Goal: Task Accomplishment & Management: Use online tool/utility

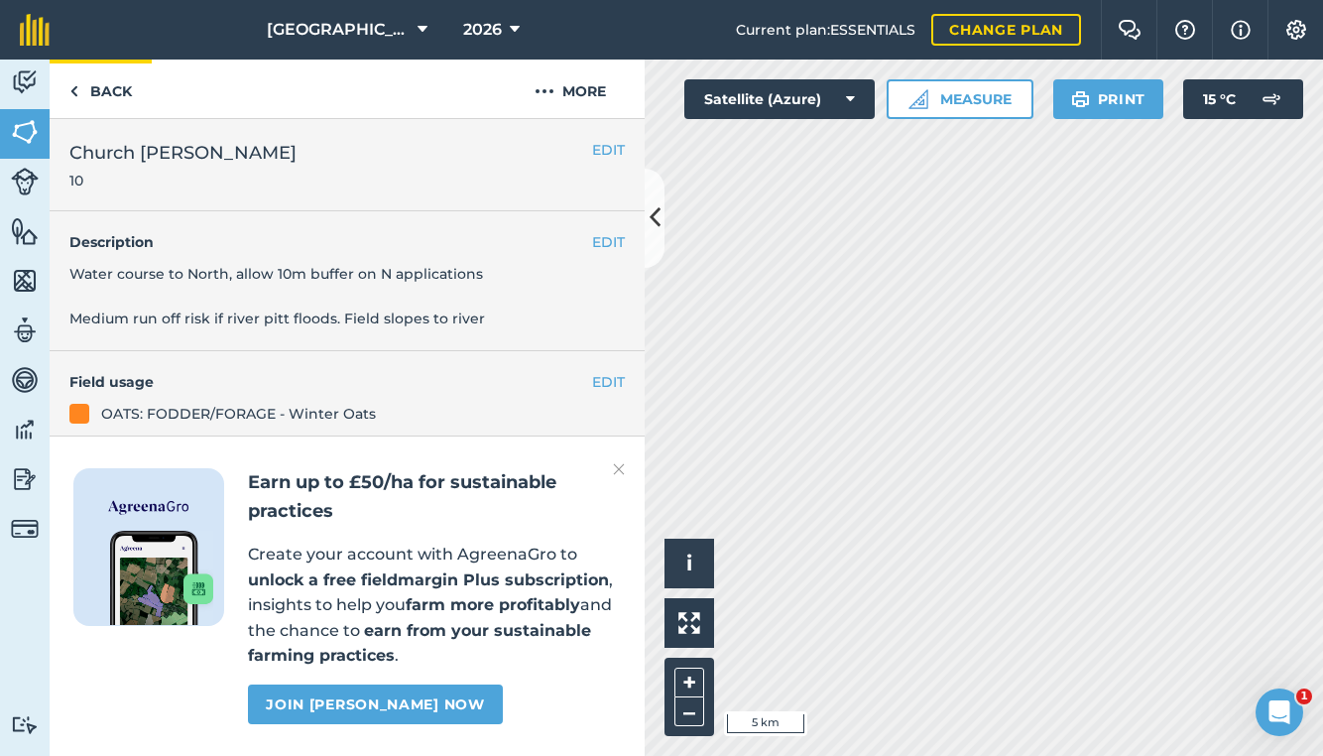
click at [110, 93] on link "Back" at bounding box center [101, 88] width 102 height 59
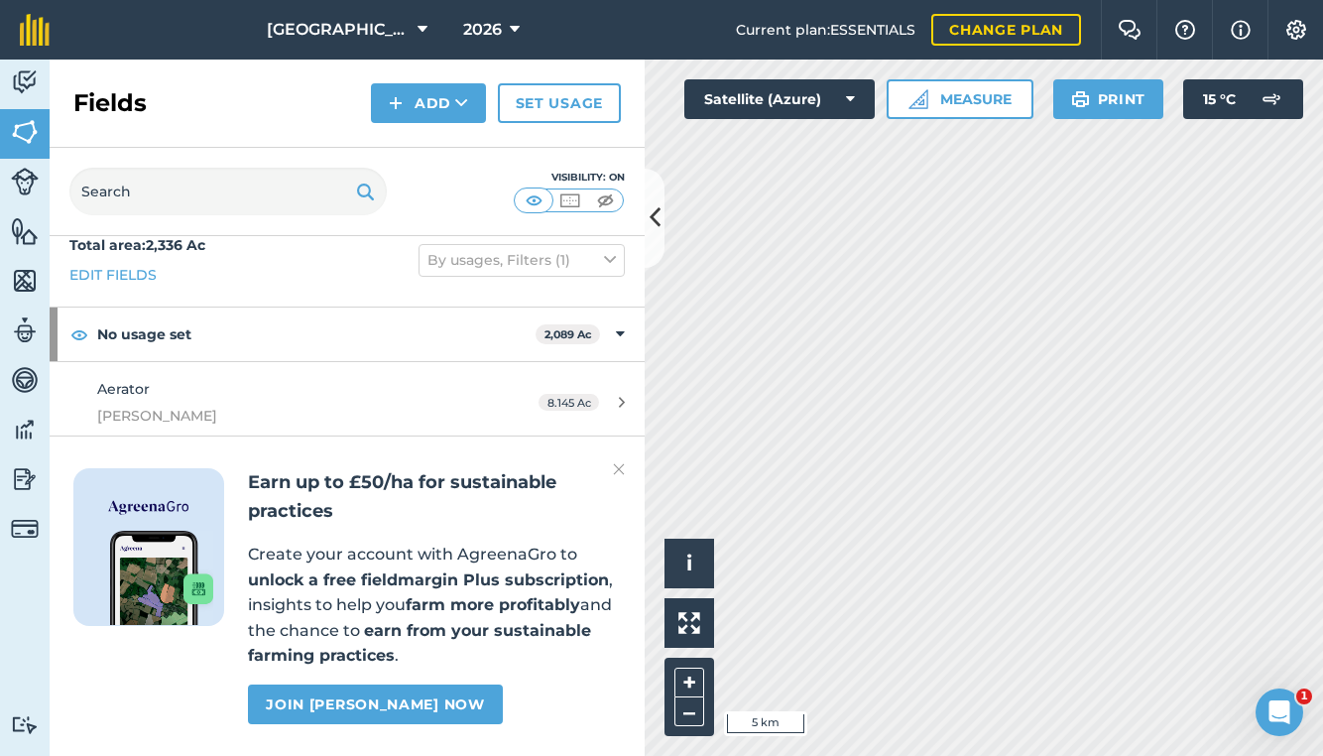
scroll to position [18, 0]
click at [622, 481] on img at bounding box center [619, 469] width 12 height 24
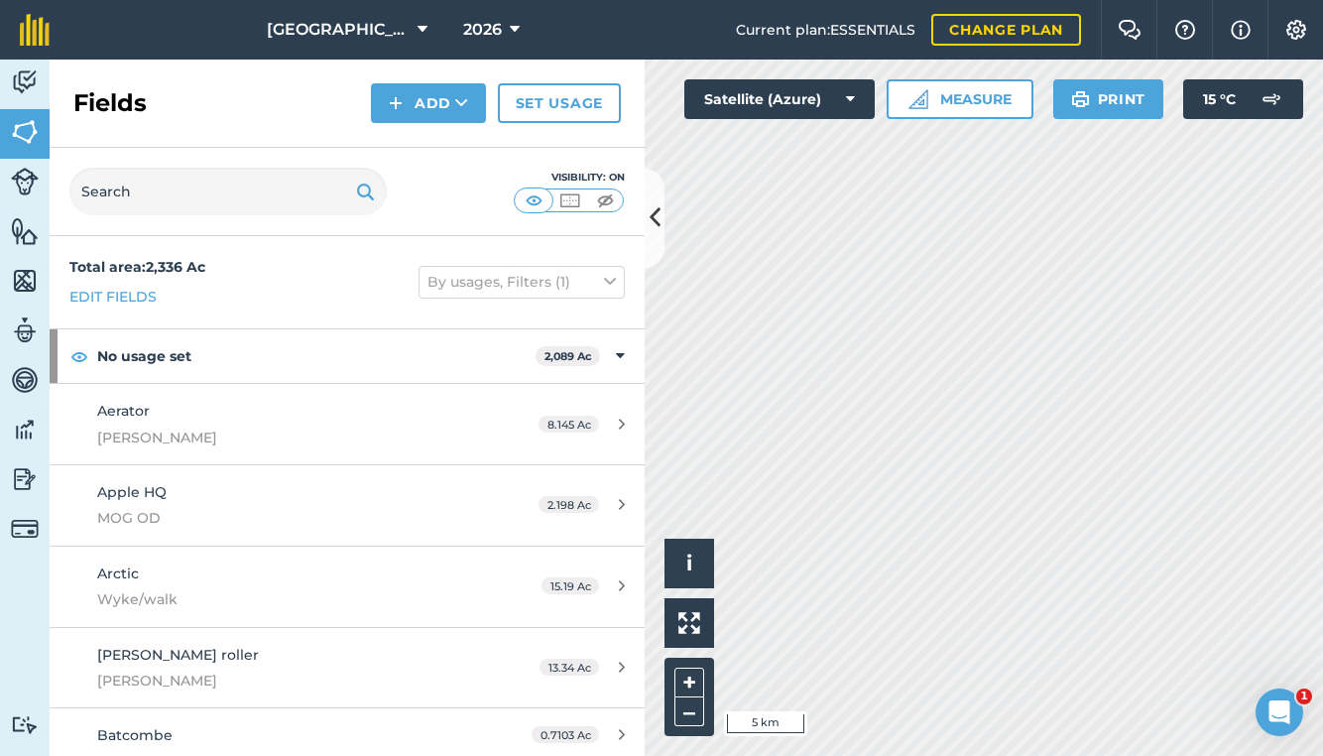
scroll to position [0, 0]
click at [26, 184] on img at bounding box center [25, 182] width 28 height 28
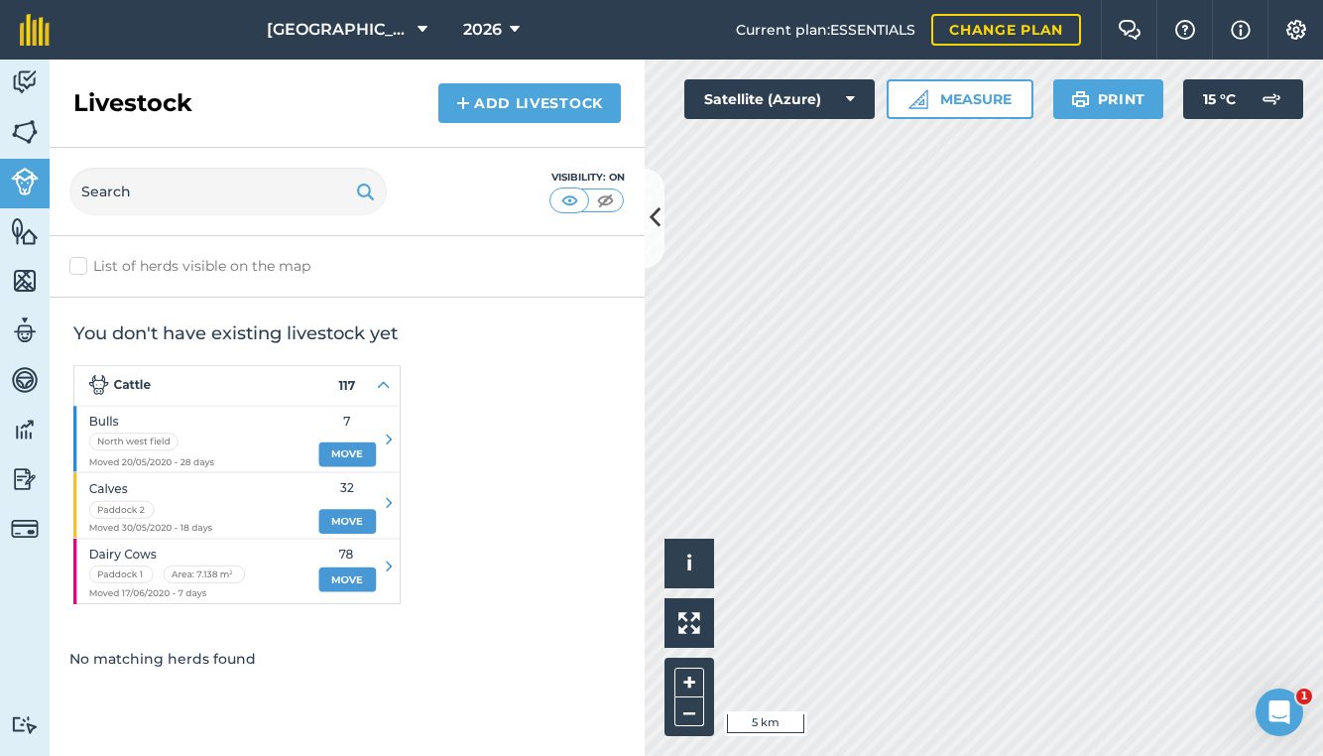
click at [26, 83] on img at bounding box center [25, 82] width 28 height 30
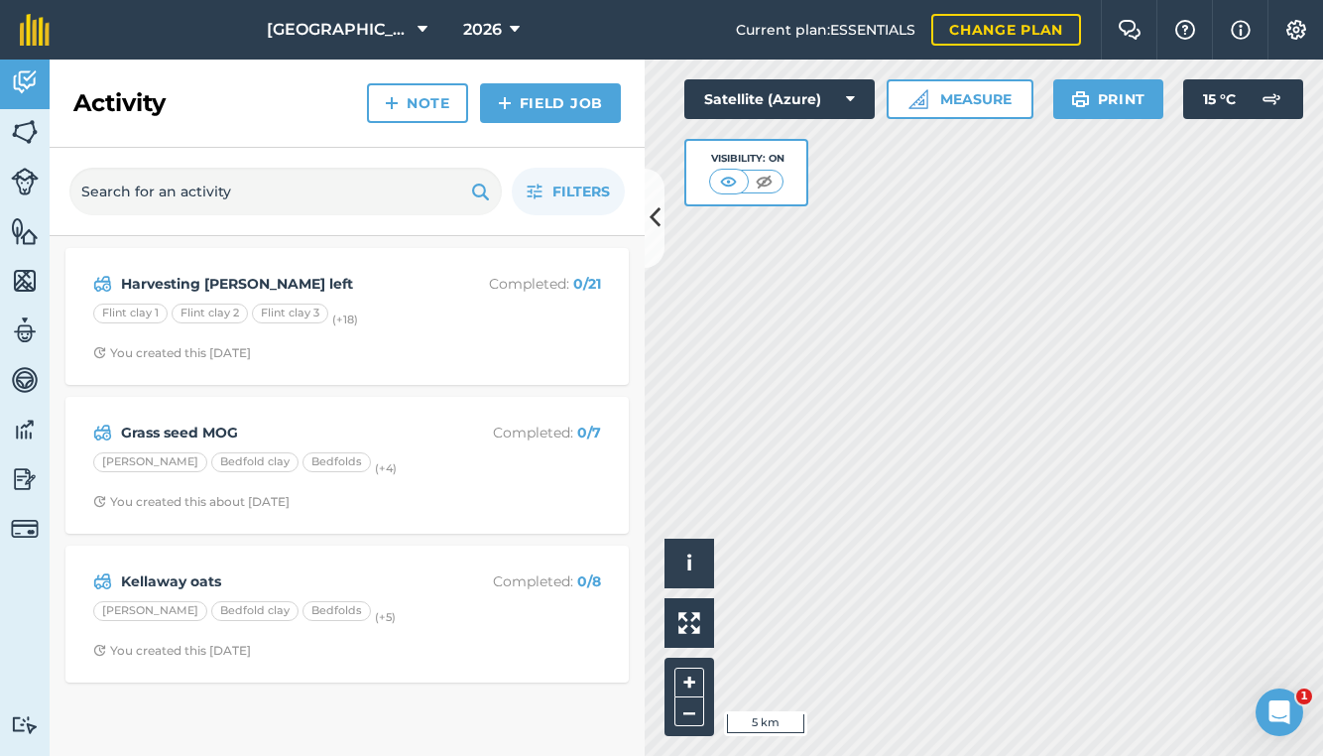
click at [285, 582] on strong "Kellaway oats" at bounding box center [278, 581] width 314 height 22
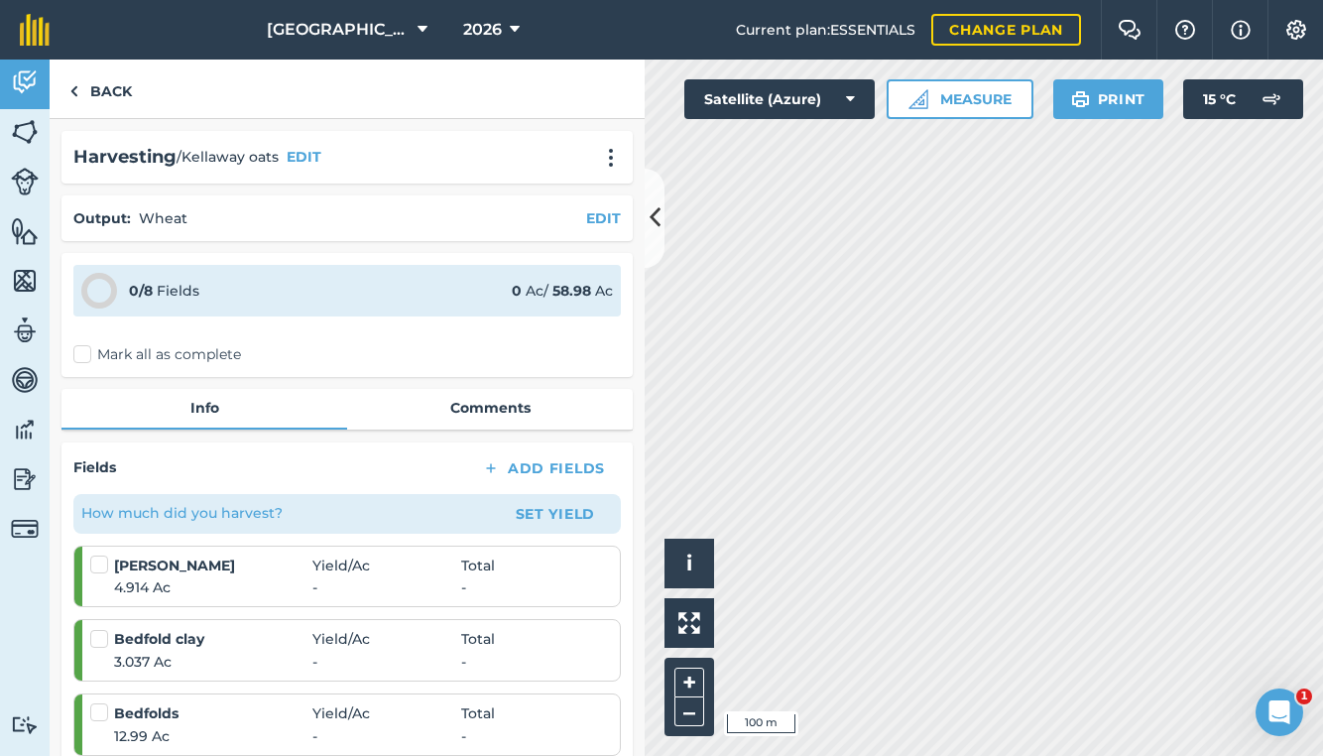
click at [662, 225] on button at bounding box center [655, 218] width 20 height 99
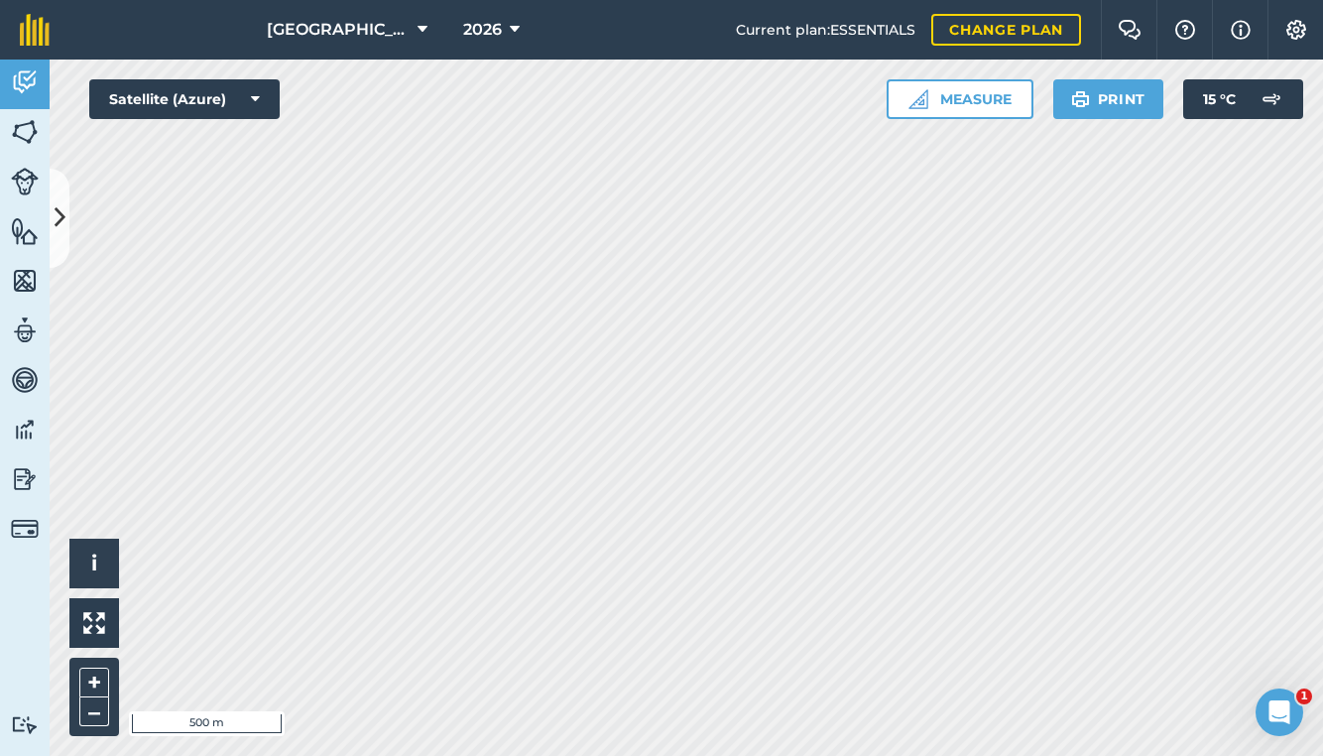
click at [20, 90] on img at bounding box center [25, 82] width 28 height 30
click at [59, 218] on icon at bounding box center [60, 217] width 11 height 35
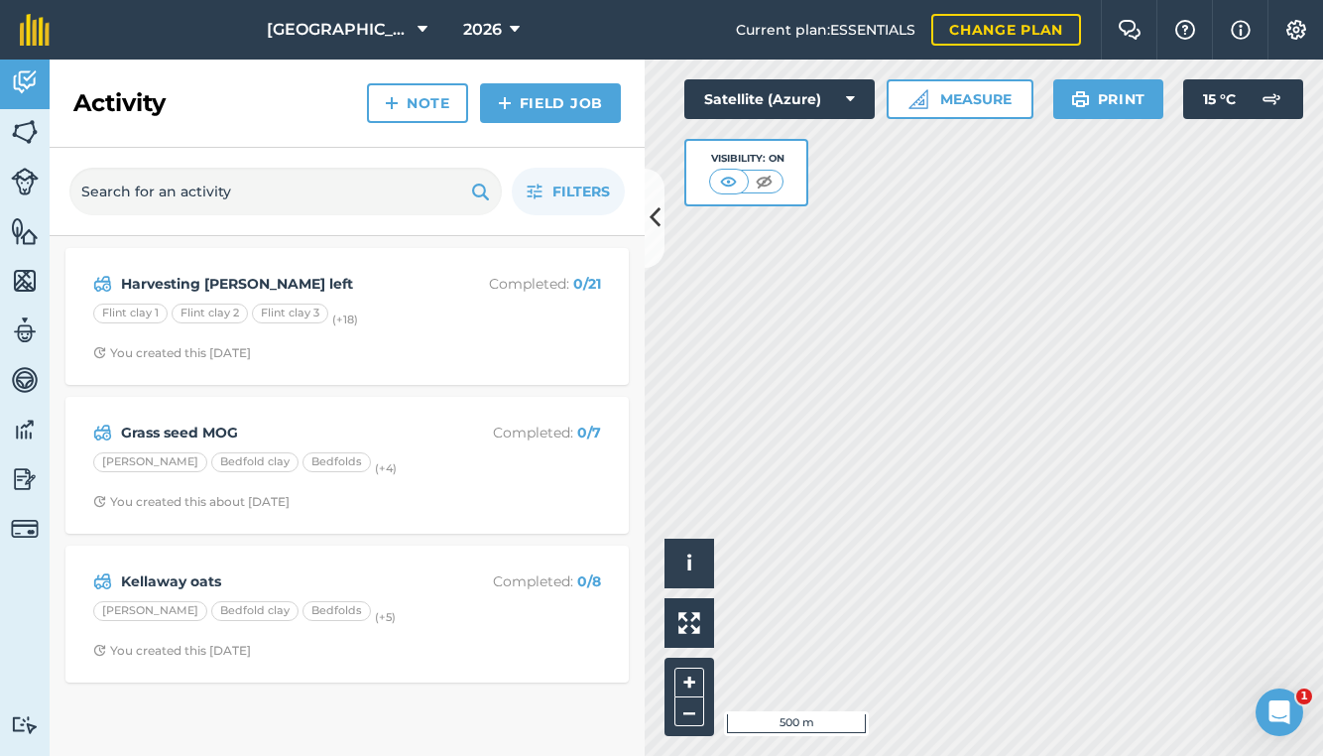
click at [571, 104] on link "Field Job" at bounding box center [550, 103] width 141 height 40
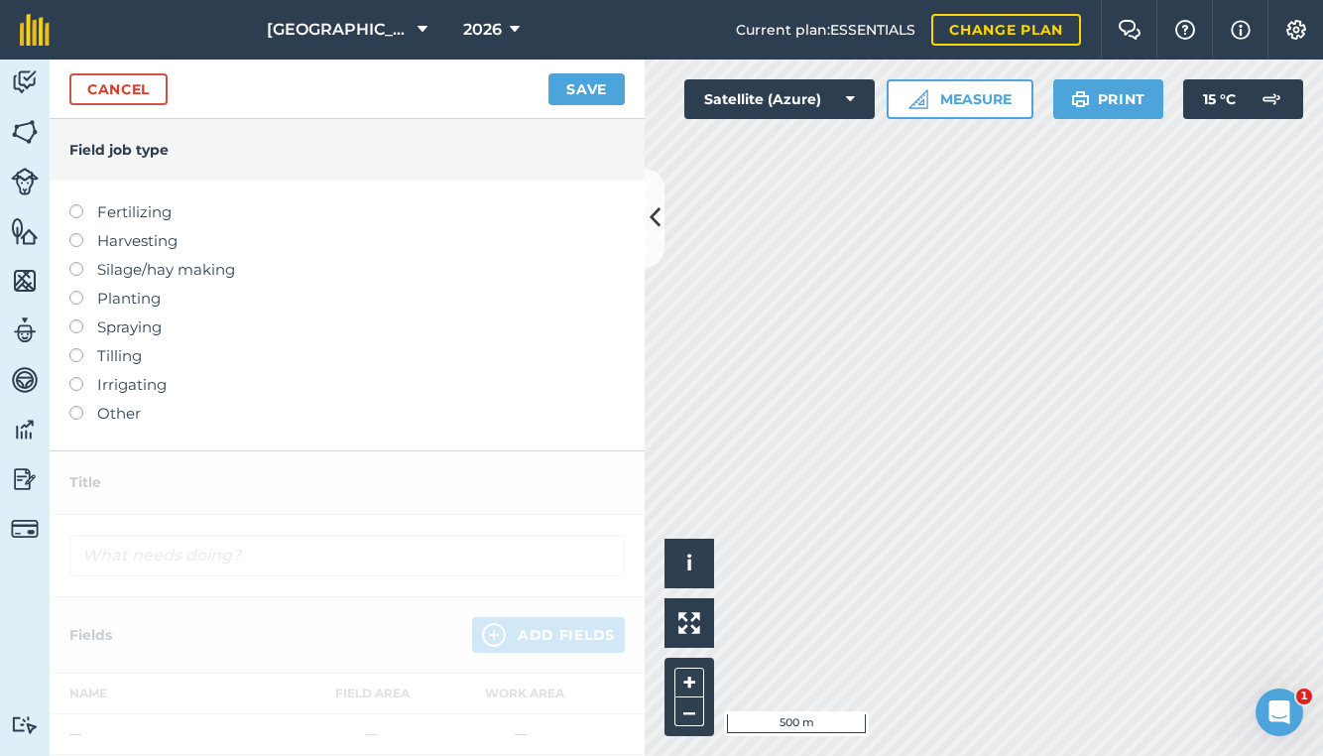
click at [127, 277] on label "Silage/hay making" at bounding box center [346, 270] width 555 height 24
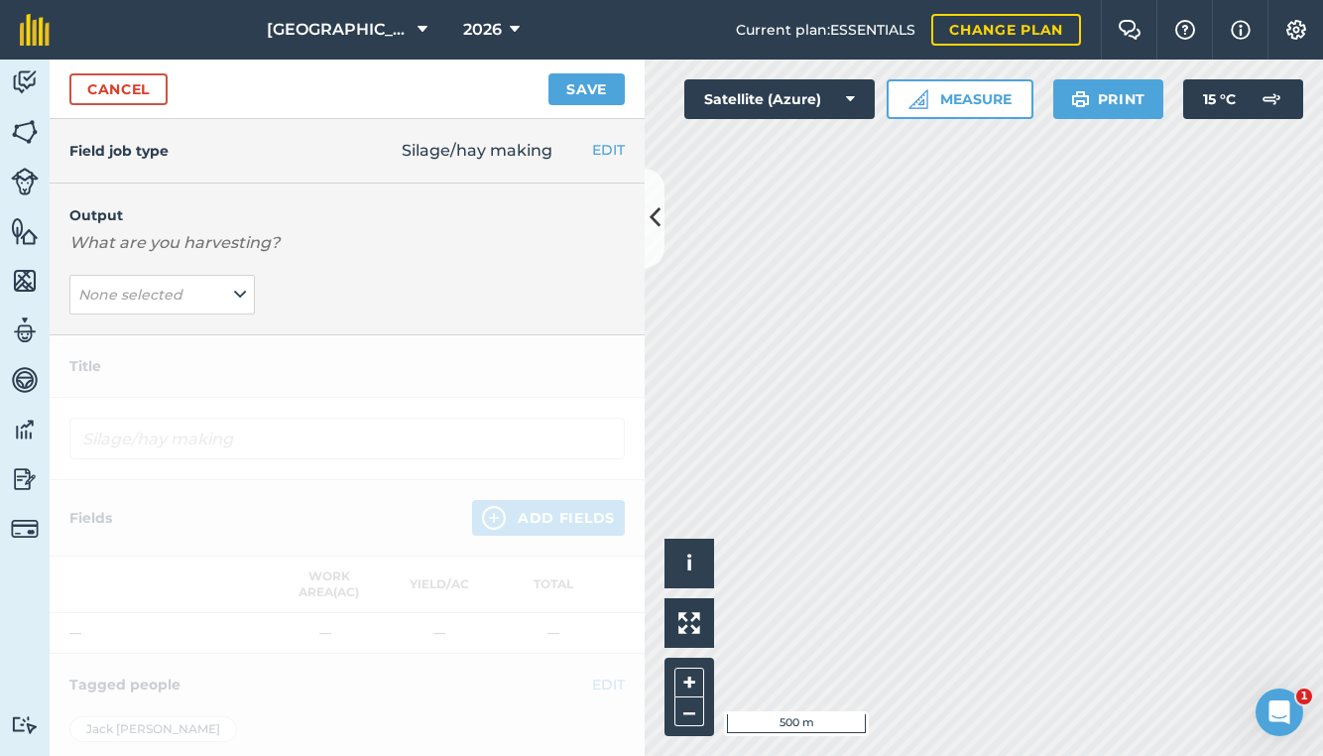
click at [192, 302] on button "None selected" at bounding box center [161, 295] width 185 height 40
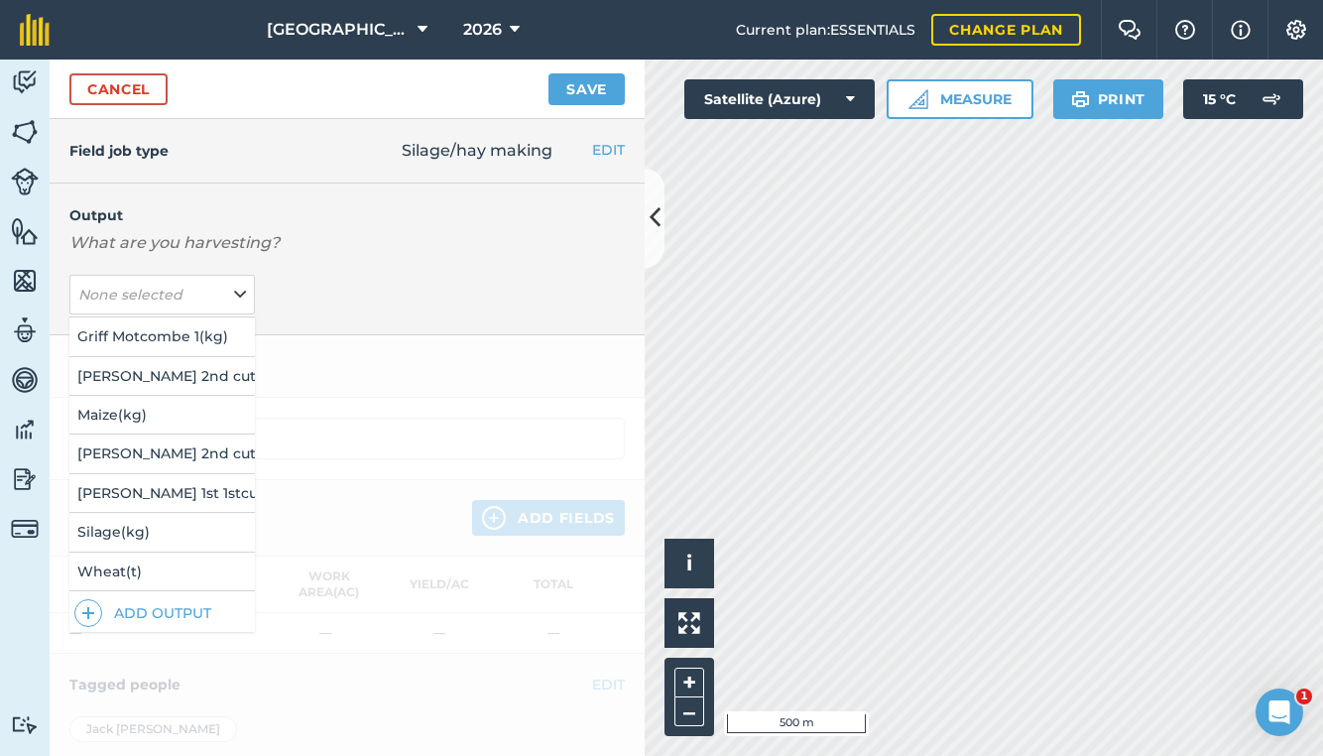
scroll to position [114, 0]
click at [160, 524] on button "Silage ( kg )" at bounding box center [161, 533] width 185 height 38
type input "Silage/hay making Silage"
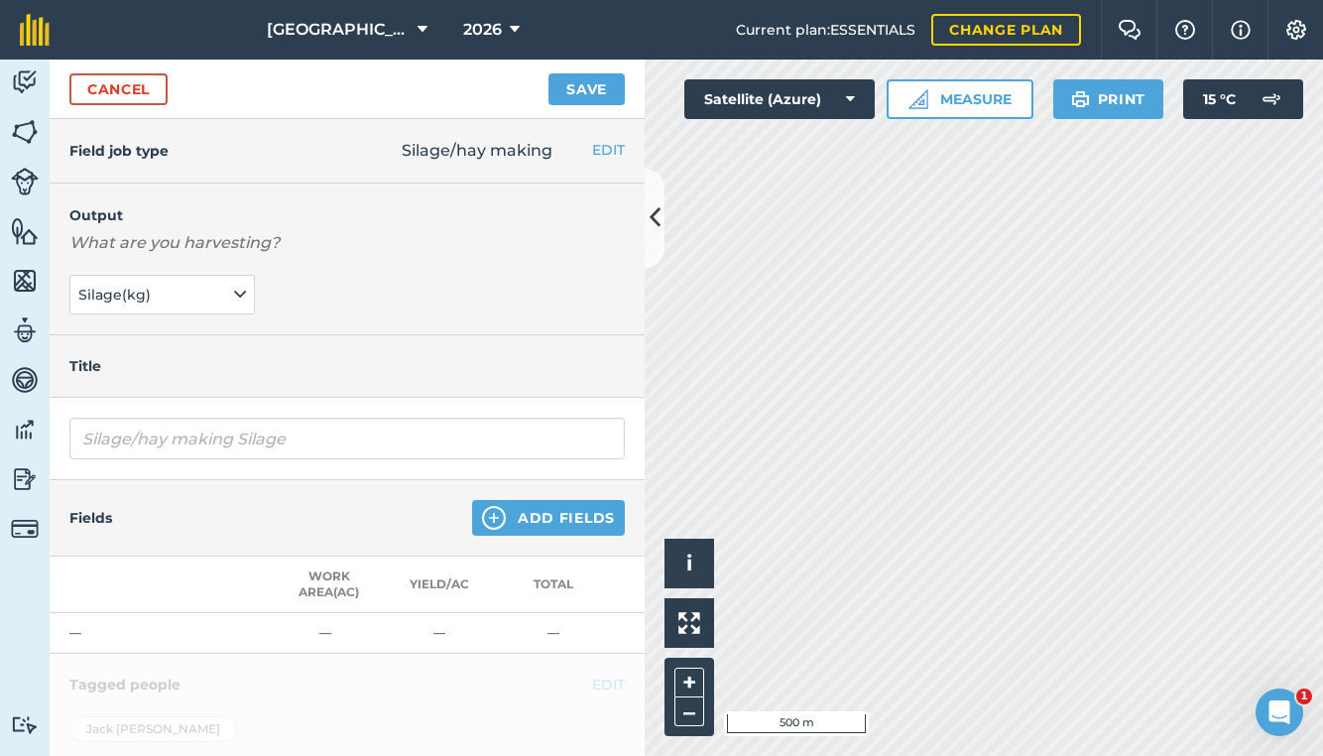
click at [564, 523] on button "Add Fields" at bounding box center [548, 518] width 153 height 36
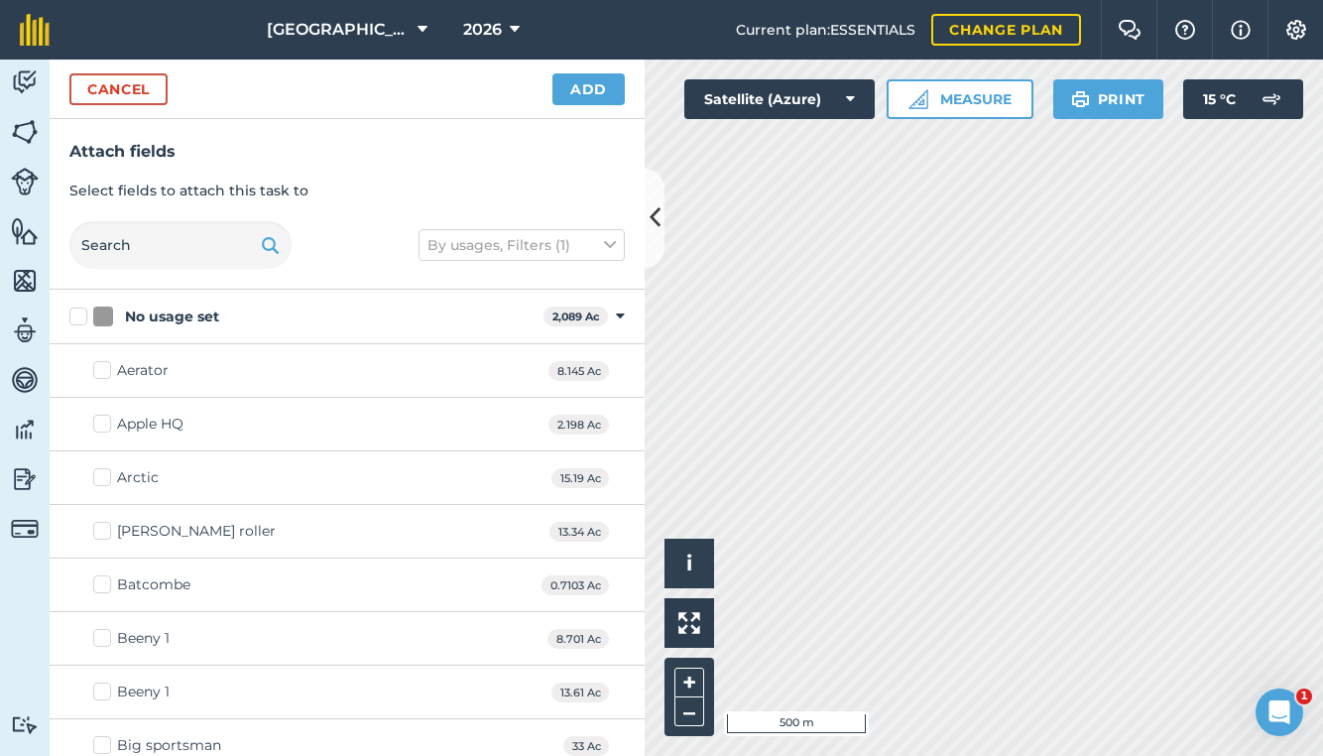
checkbox input "true"
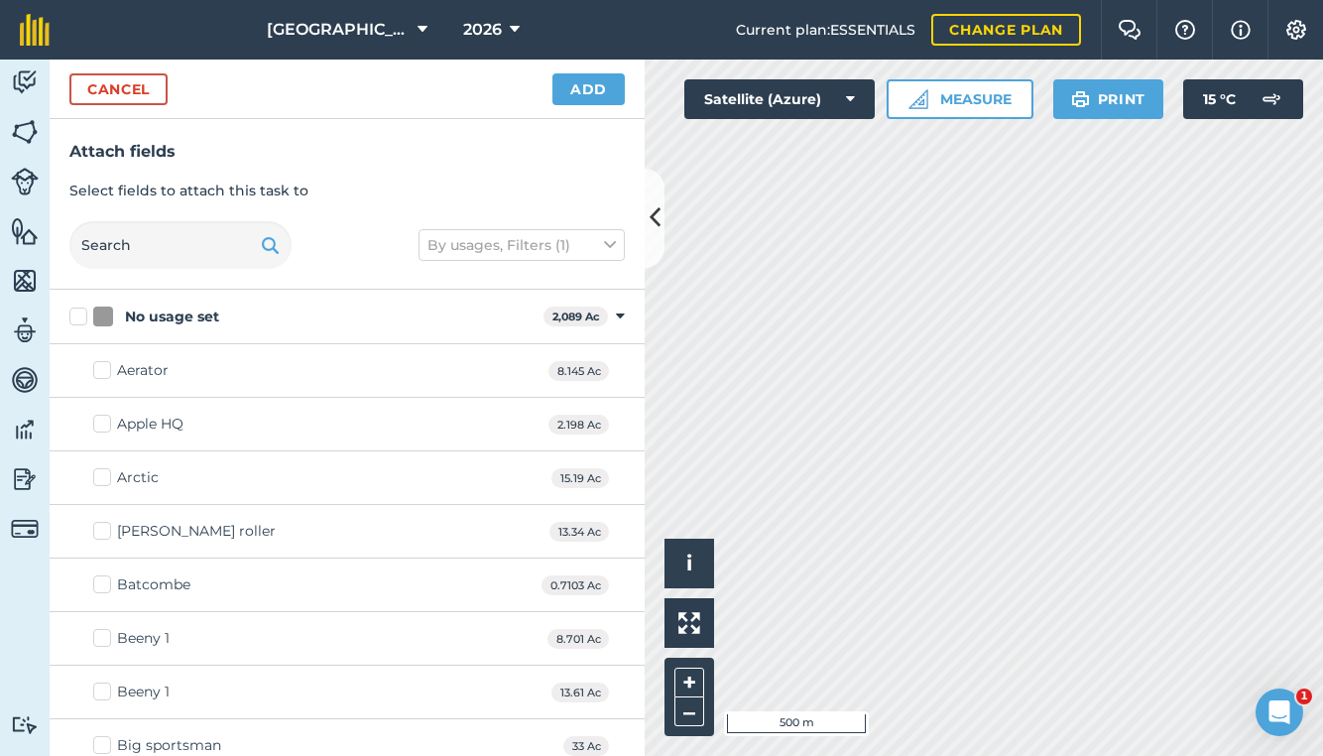
checkbox input "true"
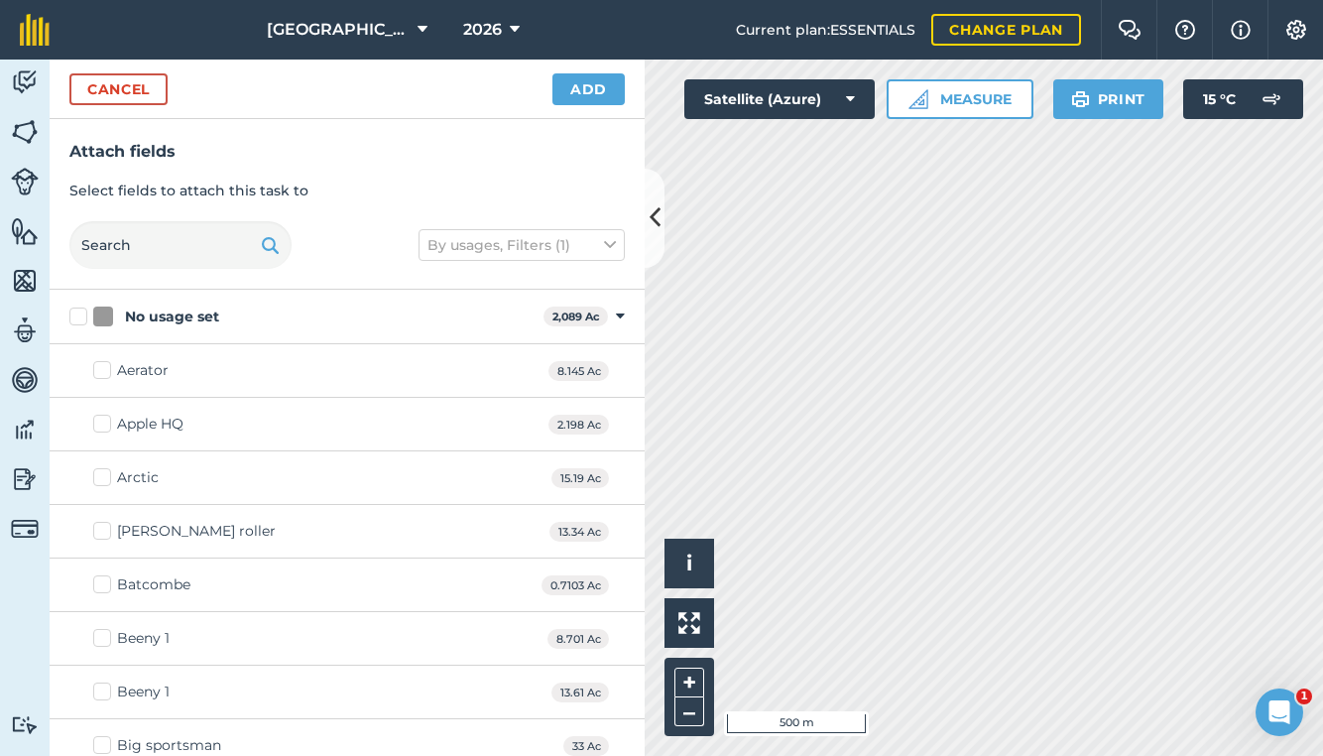
checkbox input "true"
click at [598, 92] on button "Add" at bounding box center [588, 89] width 72 height 32
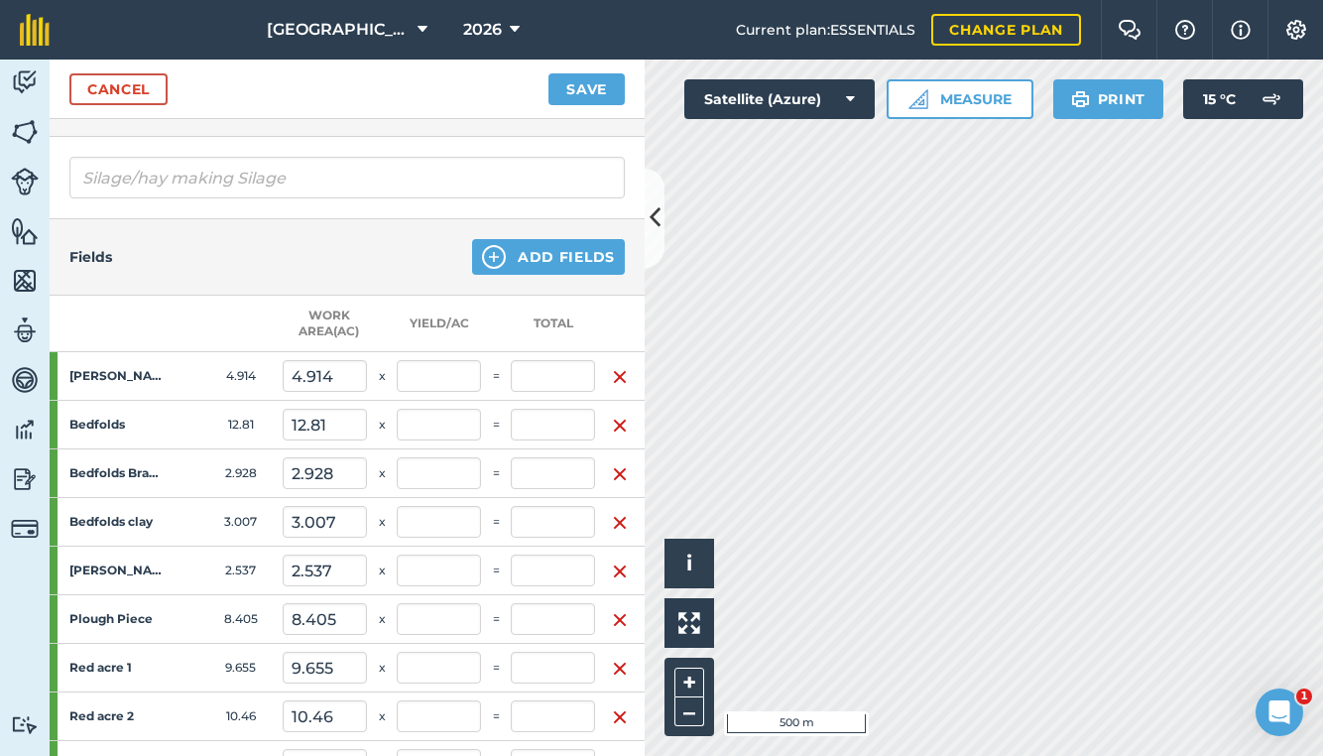
scroll to position [276, 0]
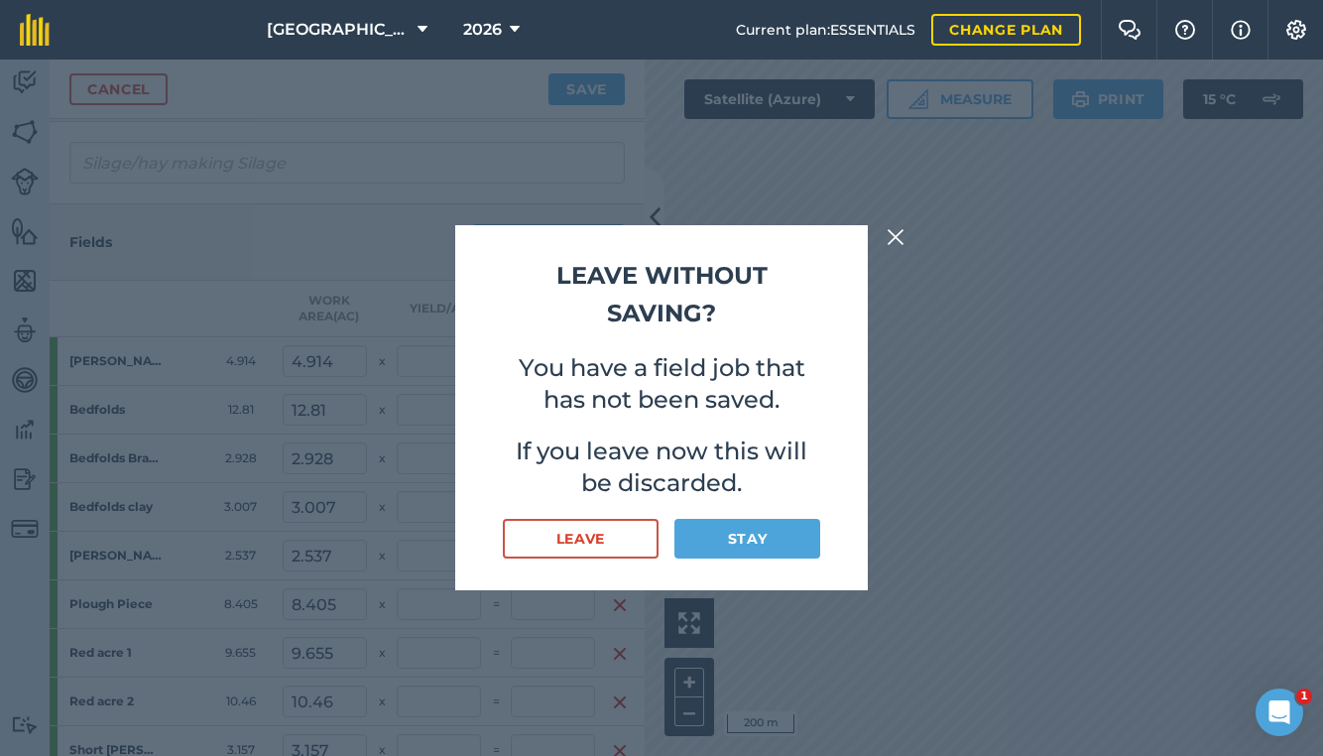
click at [596, 547] on button "Leave" at bounding box center [581, 539] width 156 height 40
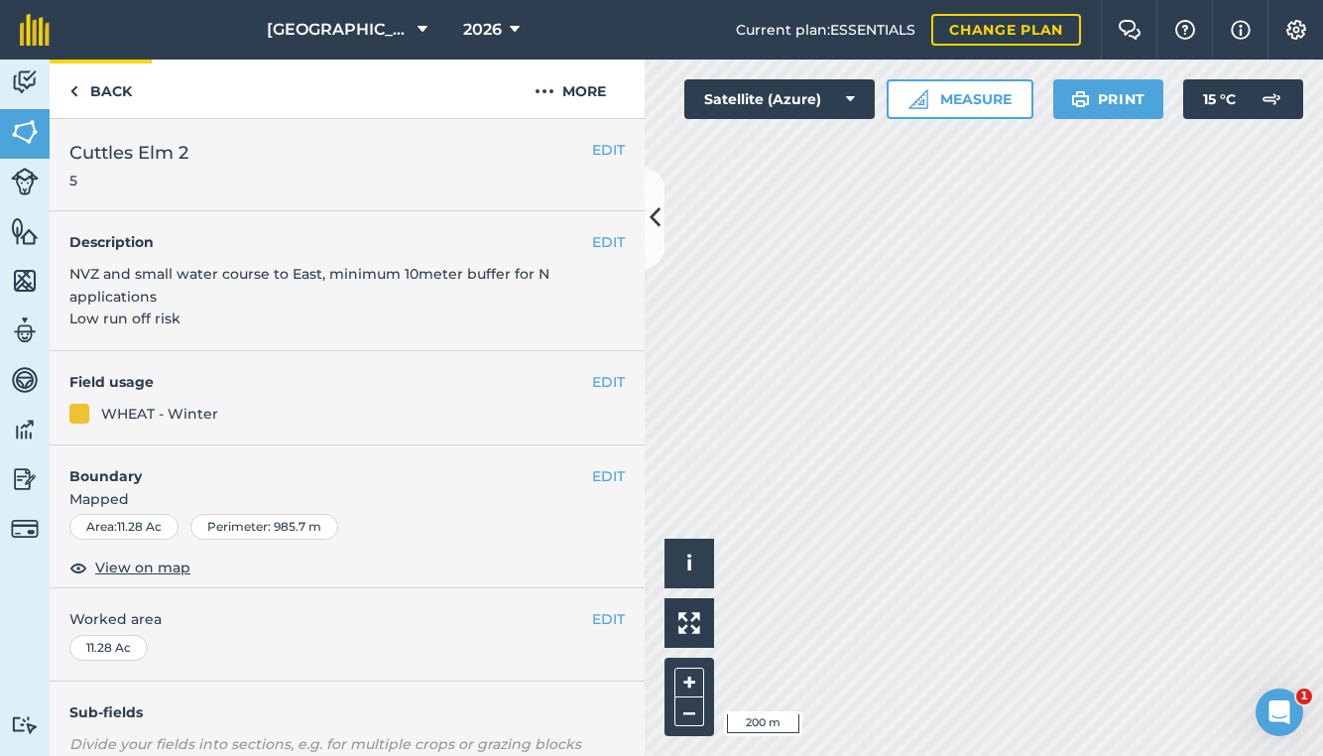
click at [114, 90] on link "Back" at bounding box center [101, 88] width 102 height 59
click at [14, 91] on img at bounding box center [25, 82] width 28 height 30
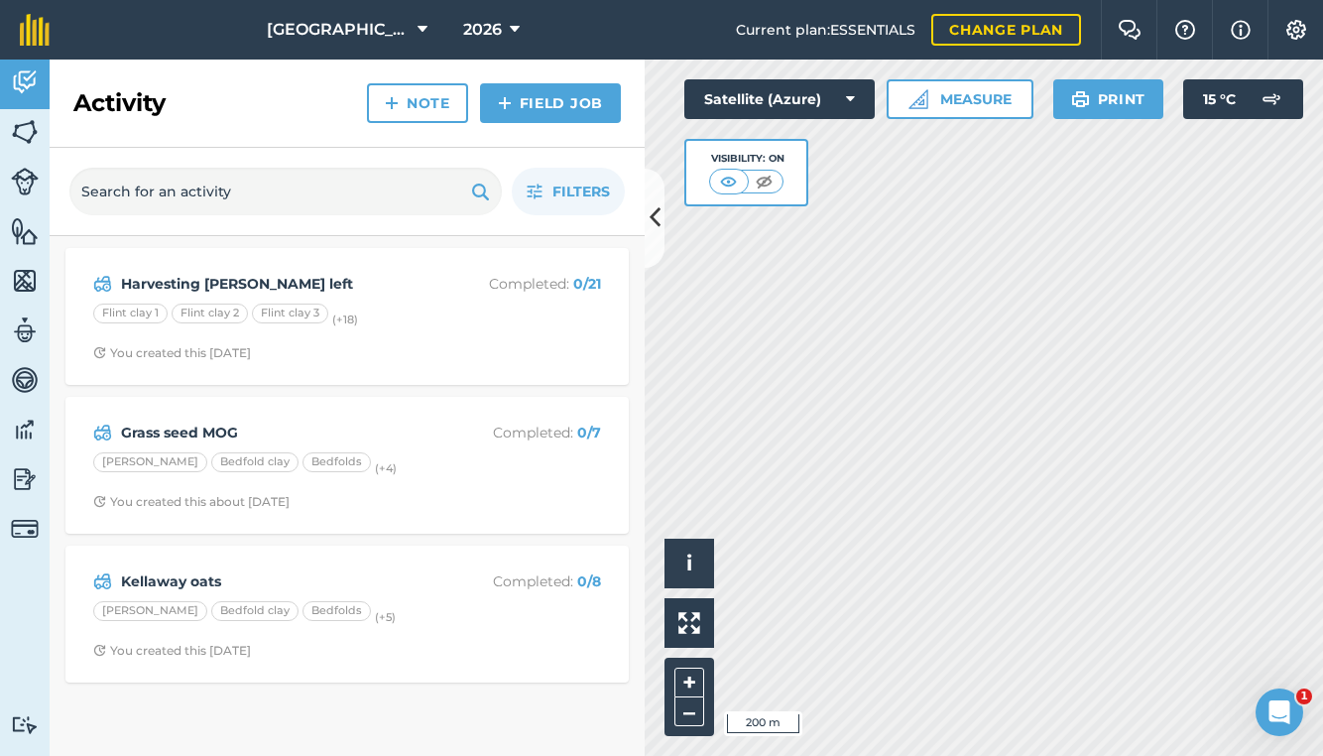
click at [542, 100] on link "Field Job" at bounding box center [550, 103] width 141 height 40
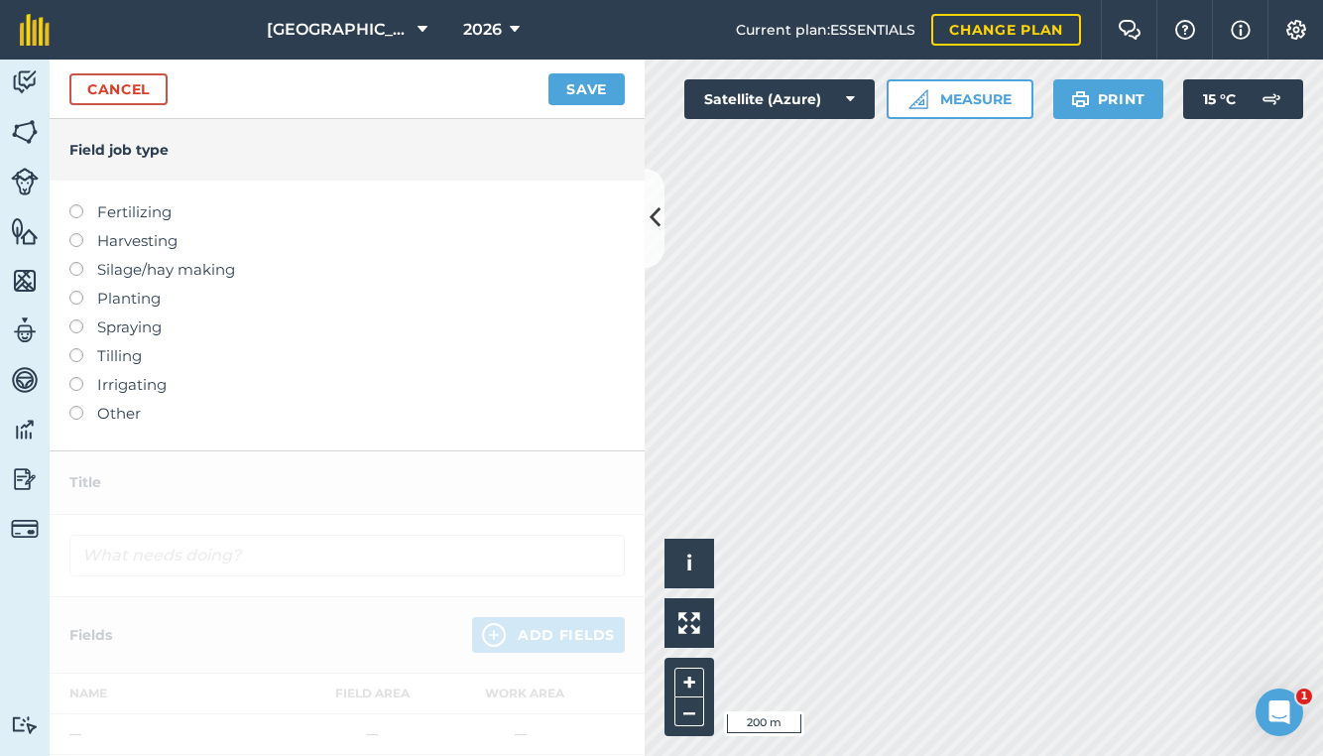
click at [152, 245] on label "Harvesting" at bounding box center [346, 241] width 555 height 24
type input "Harvesting"
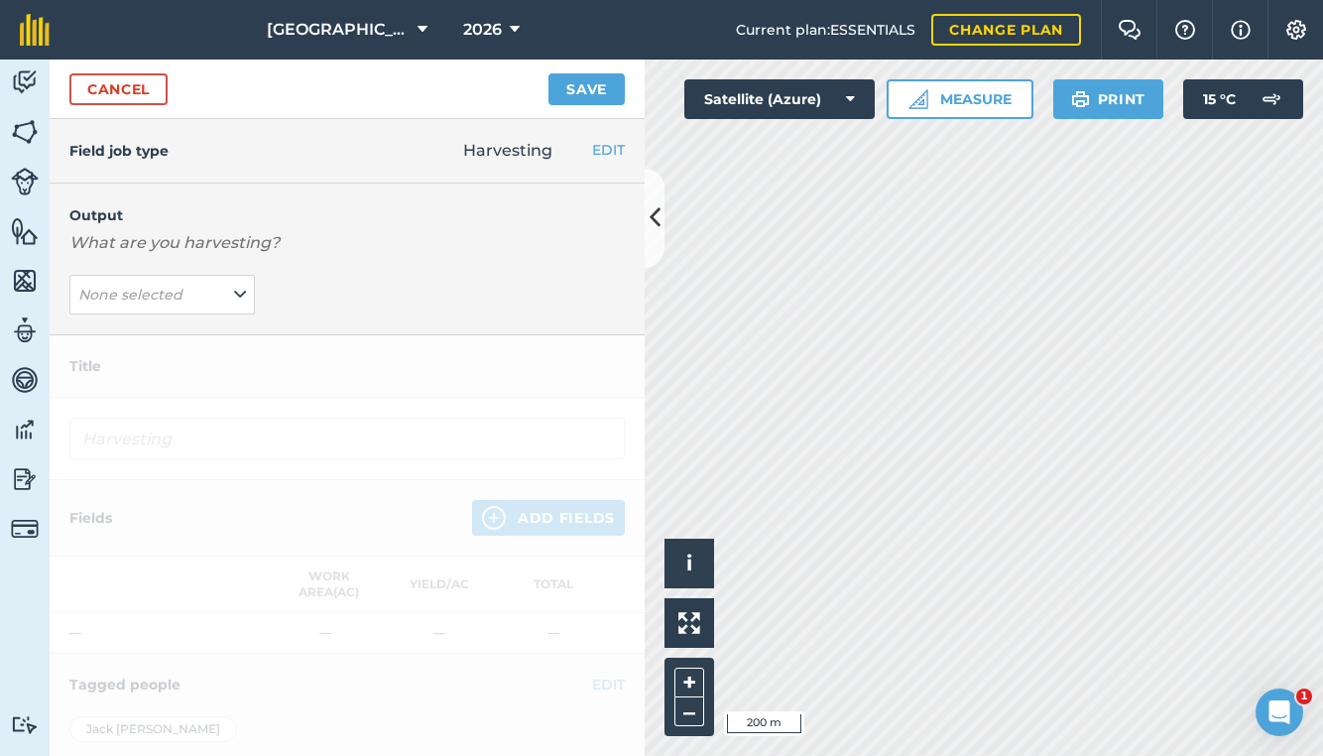
click at [141, 99] on link "Cancel" at bounding box center [118, 89] width 98 height 32
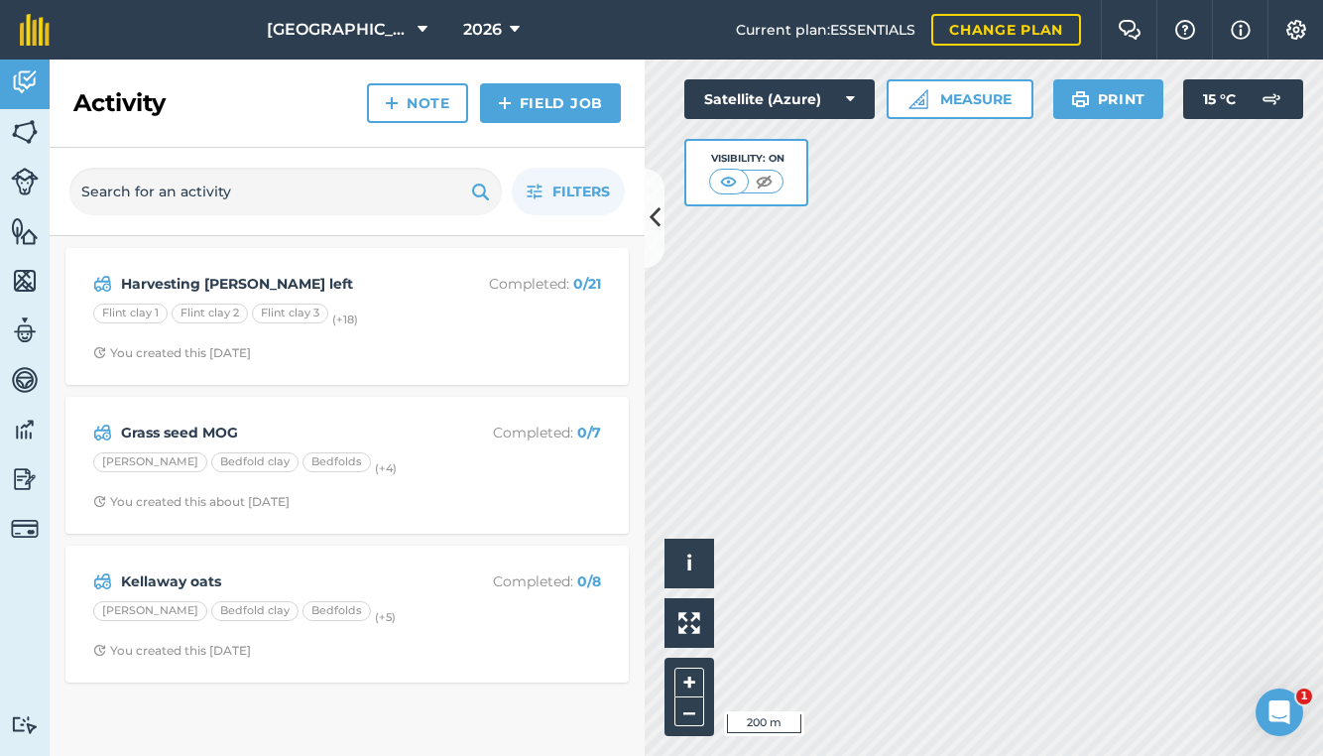
click at [547, 109] on link "Field Job" at bounding box center [550, 103] width 141 height 40
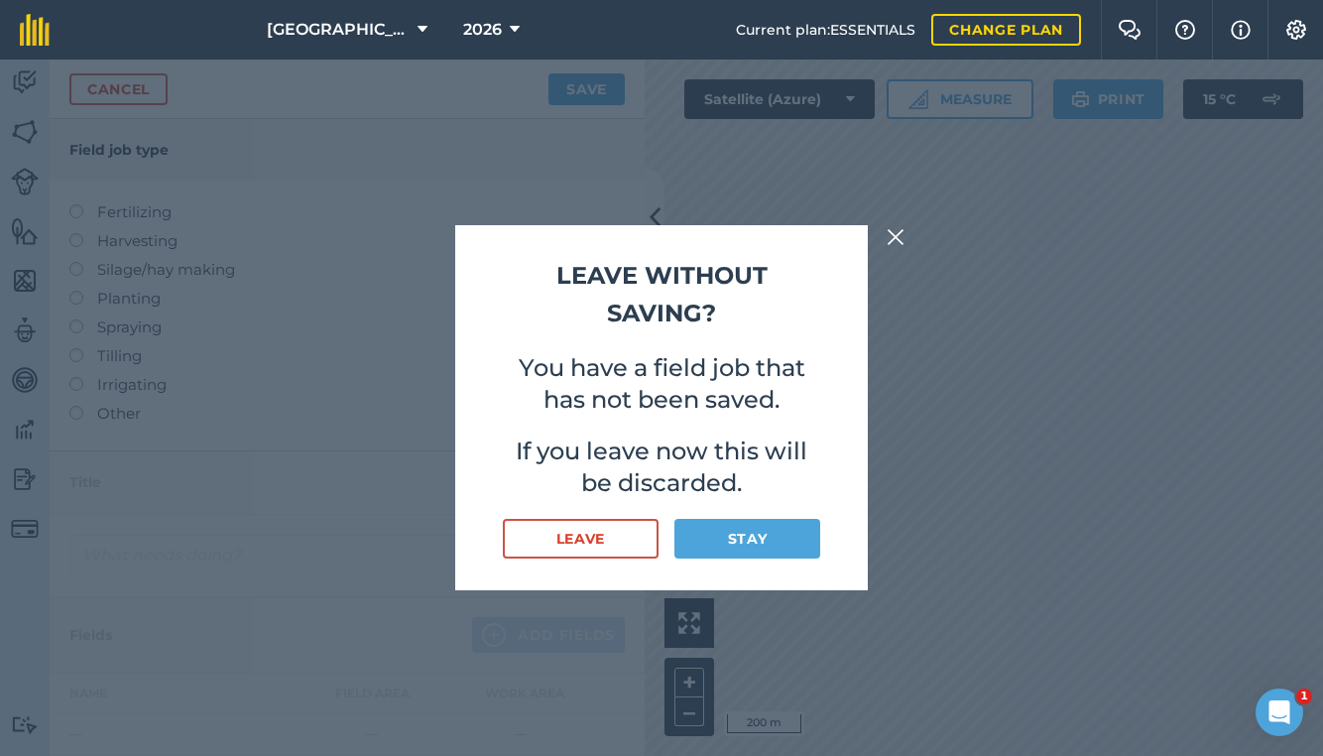
click at [796, 294] on h2 "Leave without saving?" at bounding box center [661, 295] width 317 height 76
click at [580, 537] on button "Leave" at bounding box center [581, 539] width 156 height 40
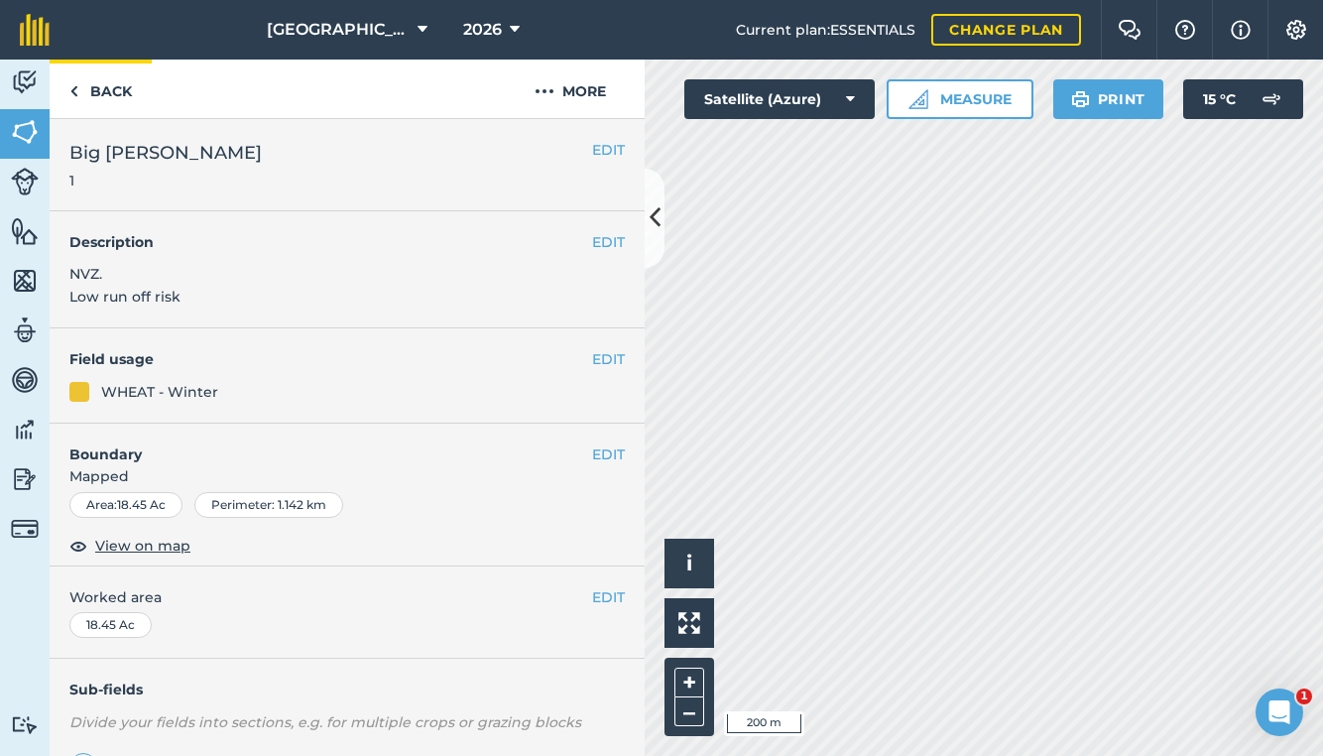
click at [122, 92] on link "Back" at bounding box center [101, 88] width 102 height 59
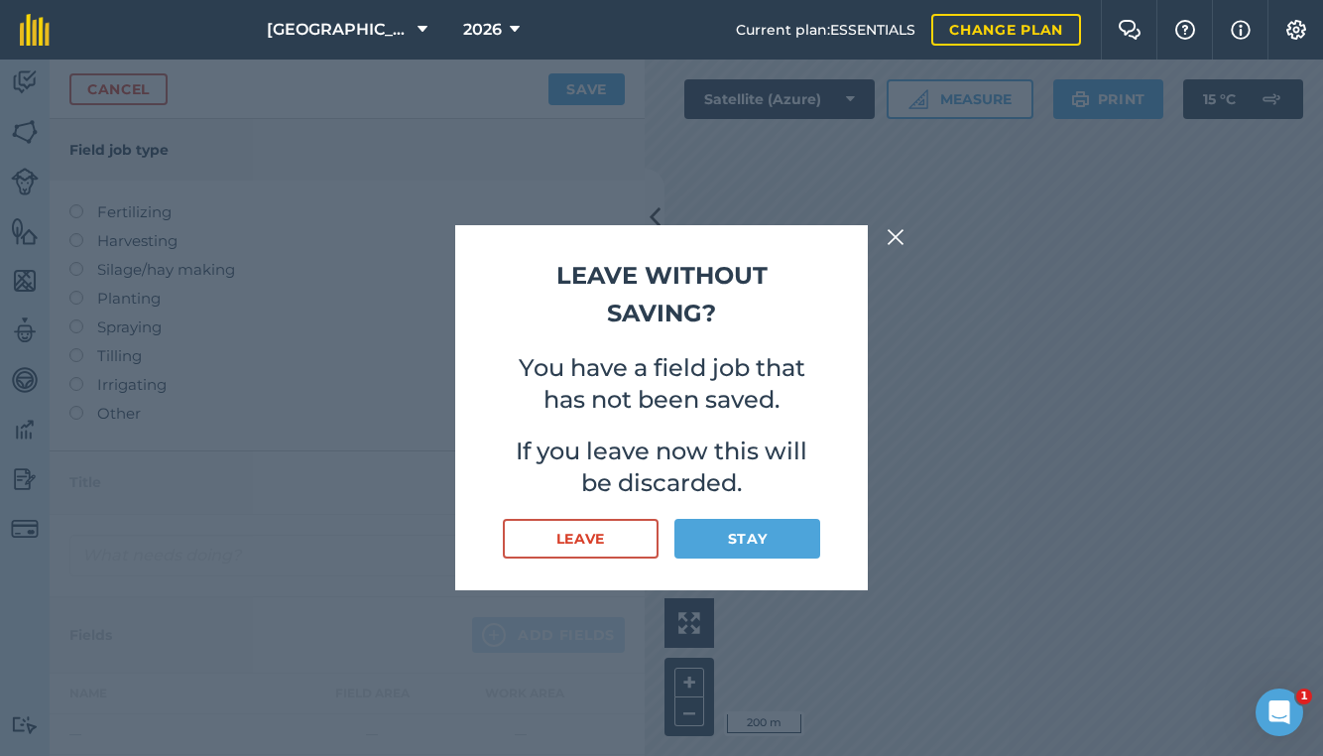
click at [726, 536] on button "Stay" at bounding box center [747, 539] width 146 height 40
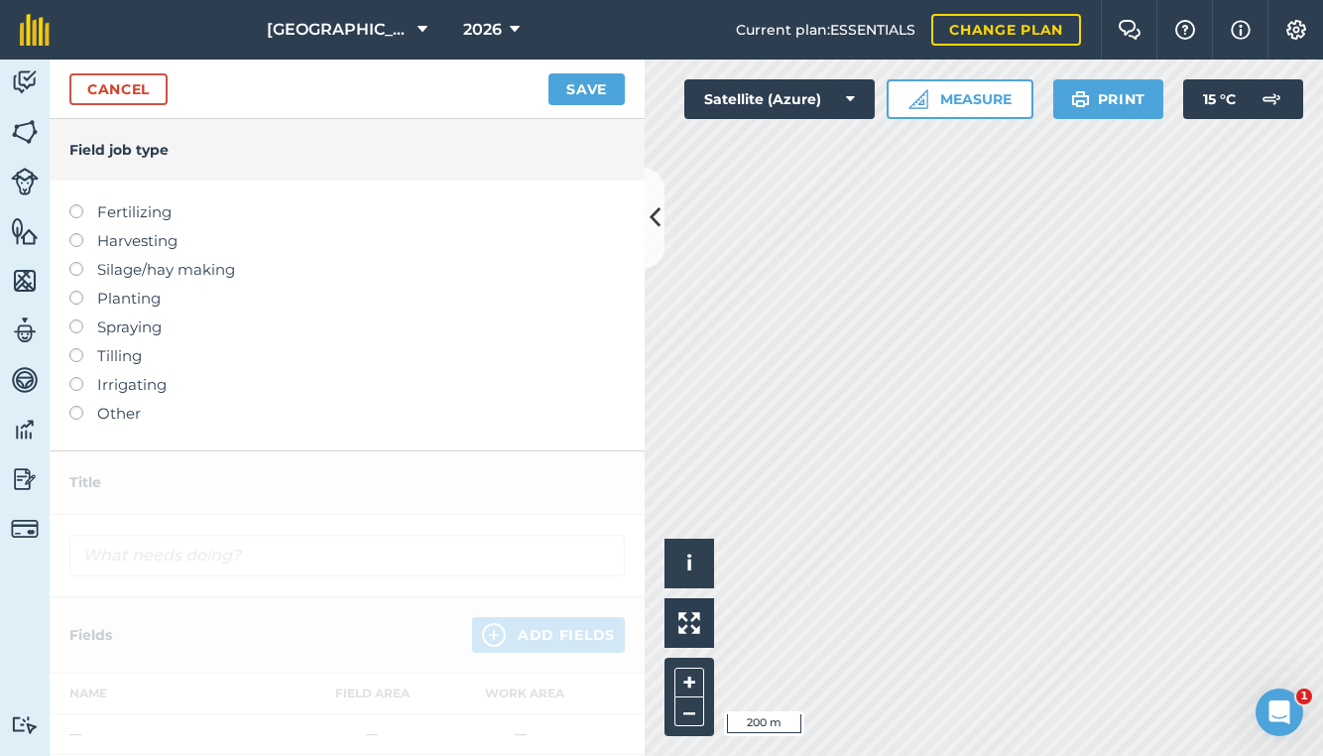
click at [102, 242] on label "Harvesting" at bounding box center [346, 241] width 555 height 24
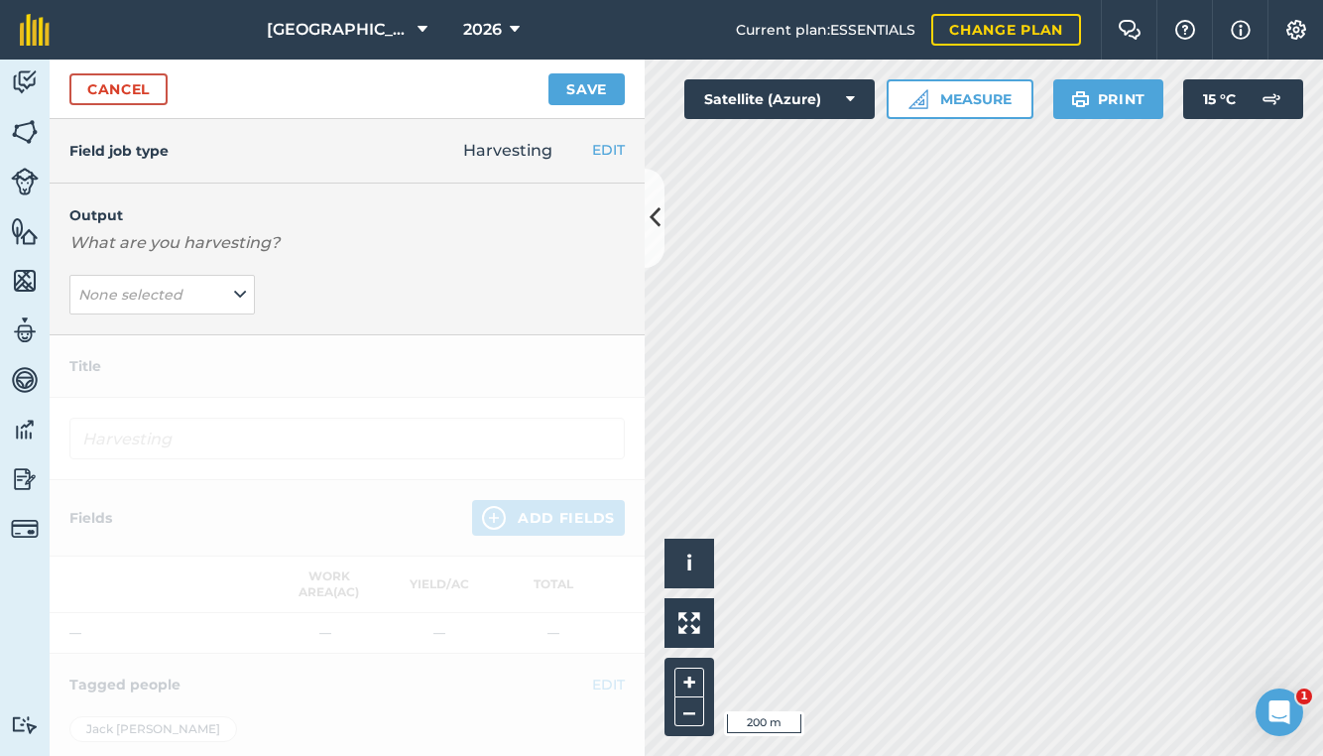
click at [152, 284] on span "None selected" at bounding box center [132, 295] width 108 height 22
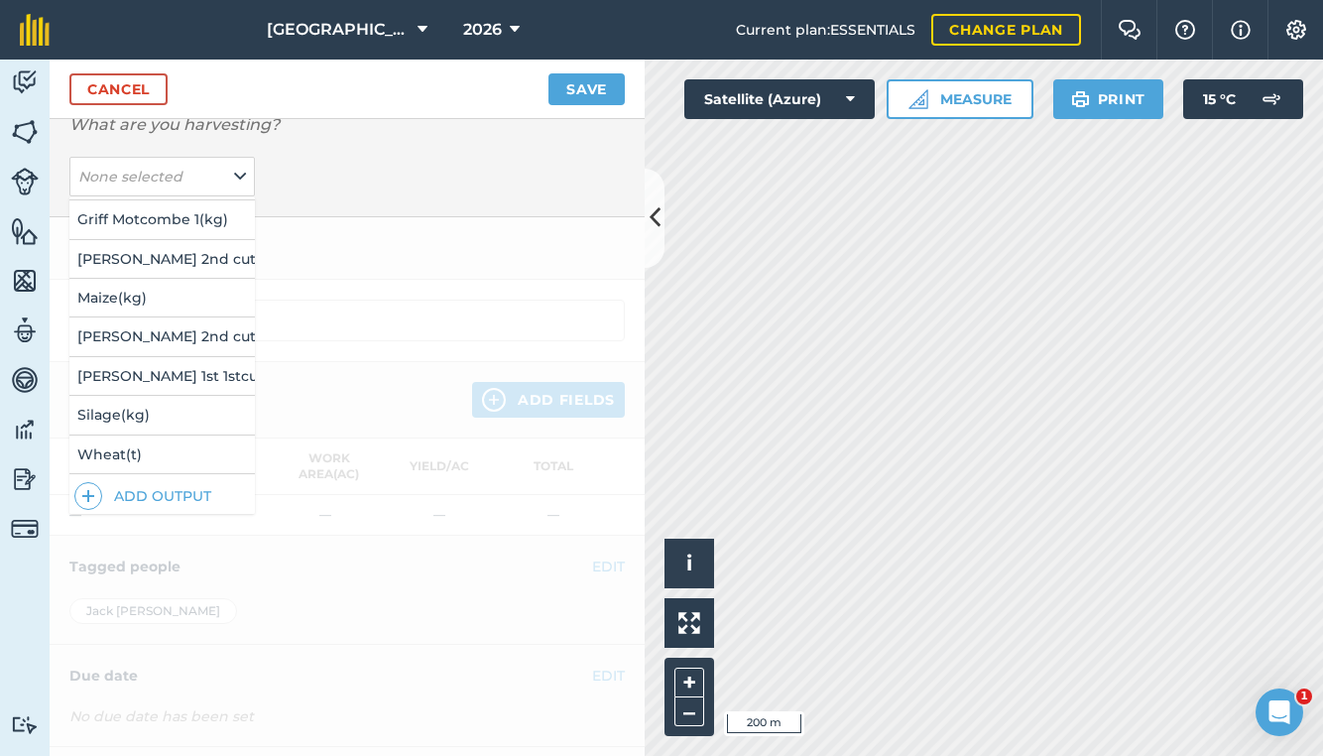
scroll to position [175, 0]
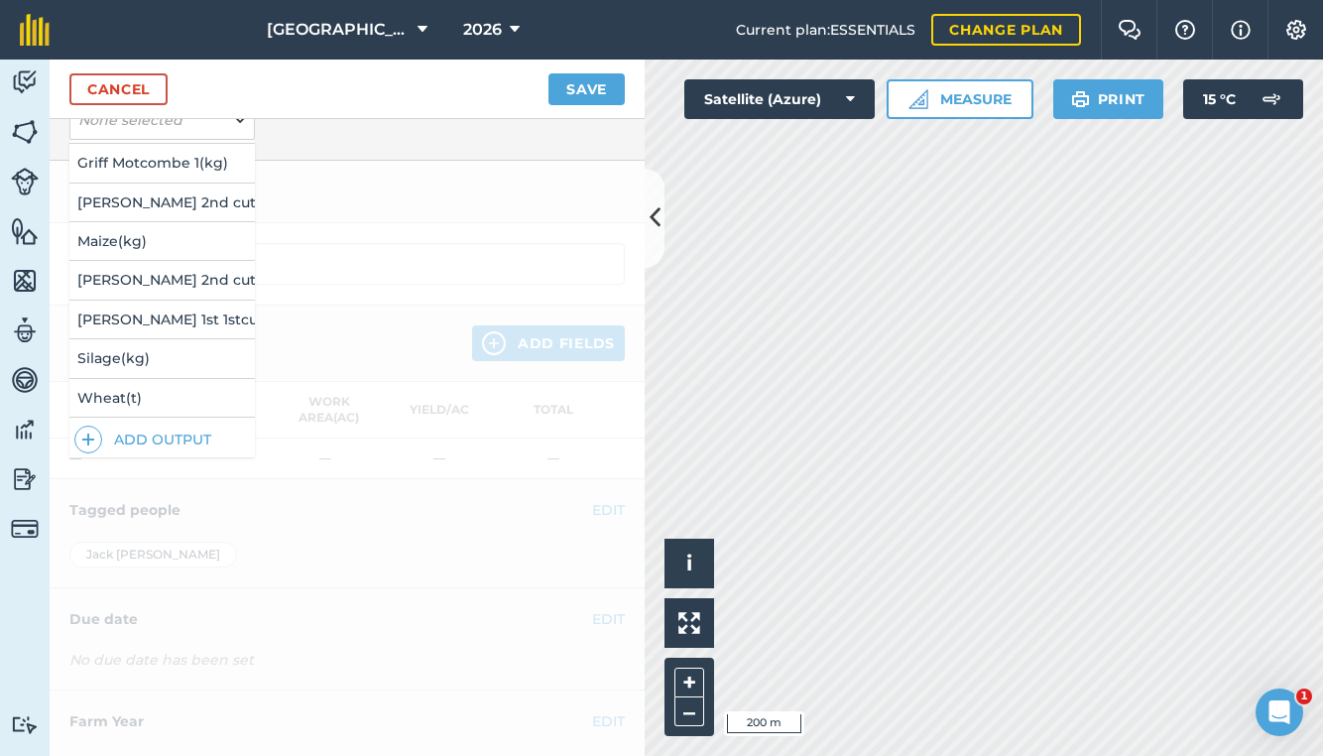
click at [157, 398] on button "Wheat ( t )" at bounding box center [161, 398] width 185 height 38
type input "Harvesting Wheat"
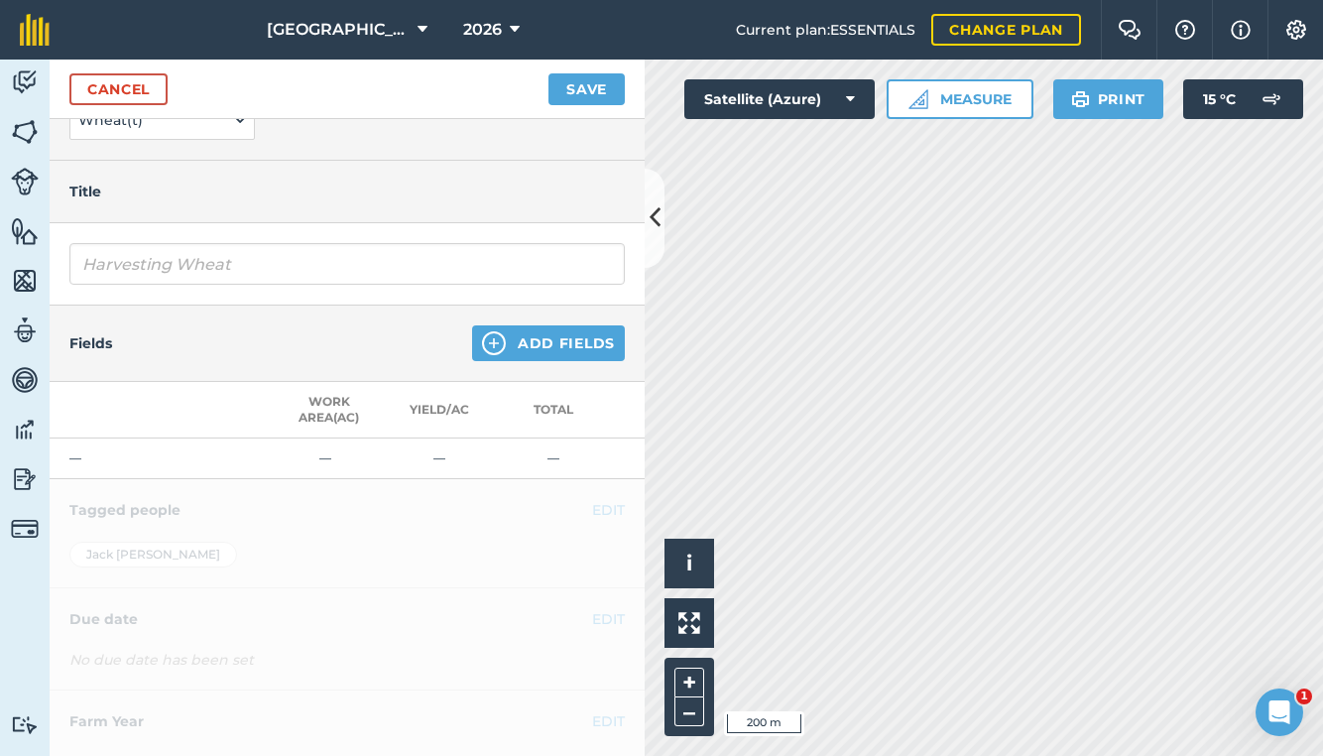
click at [540, 333] on button "Add Fields" at bounding box center [548, 343] width 153 height 36
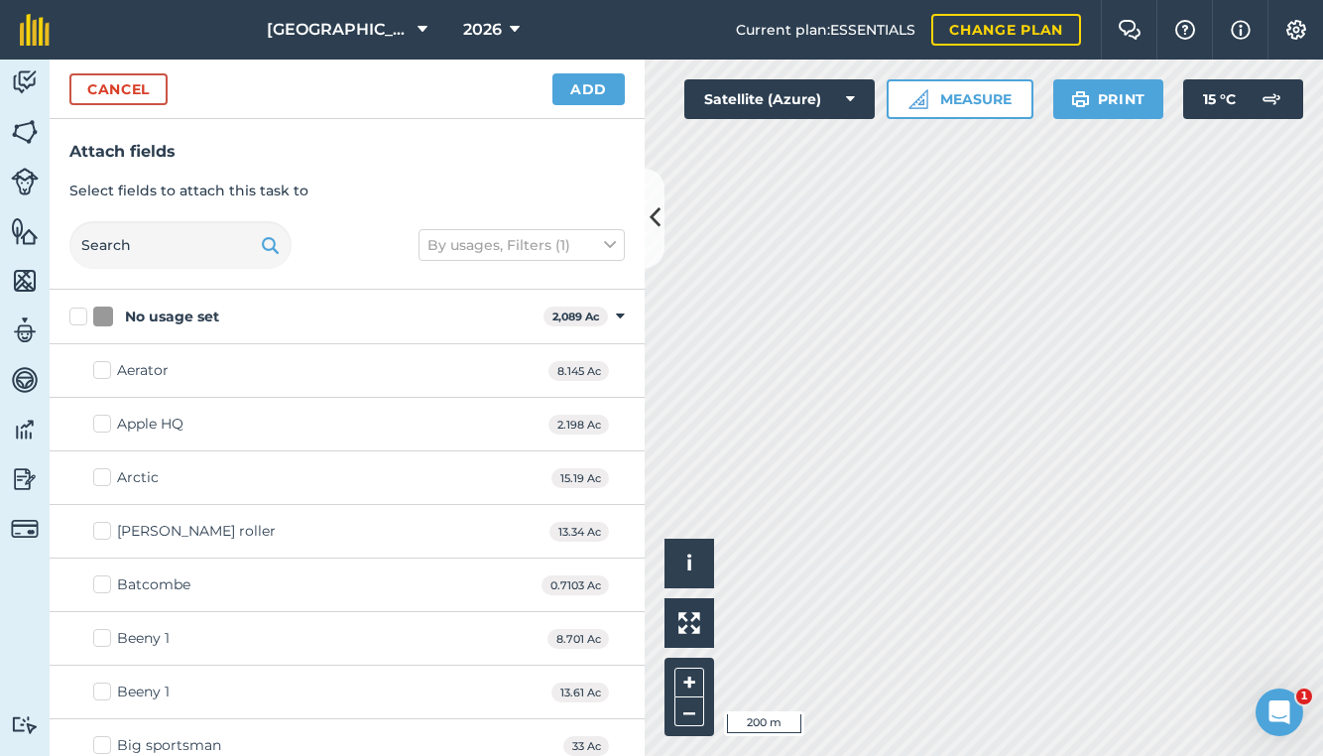
checkbox input "true"
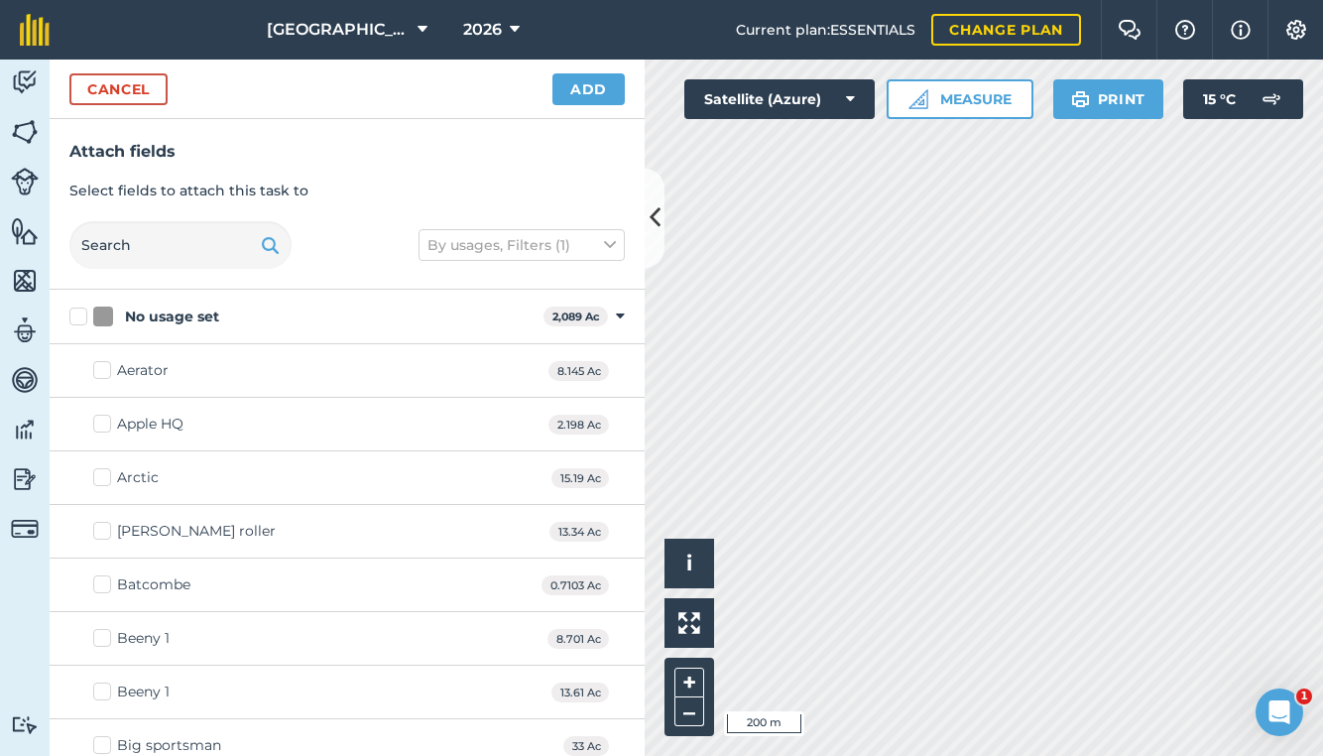
checkbox input "true"
click at [586, 90] on button "Add" at bounding box center [588, 89] width 72 height 32
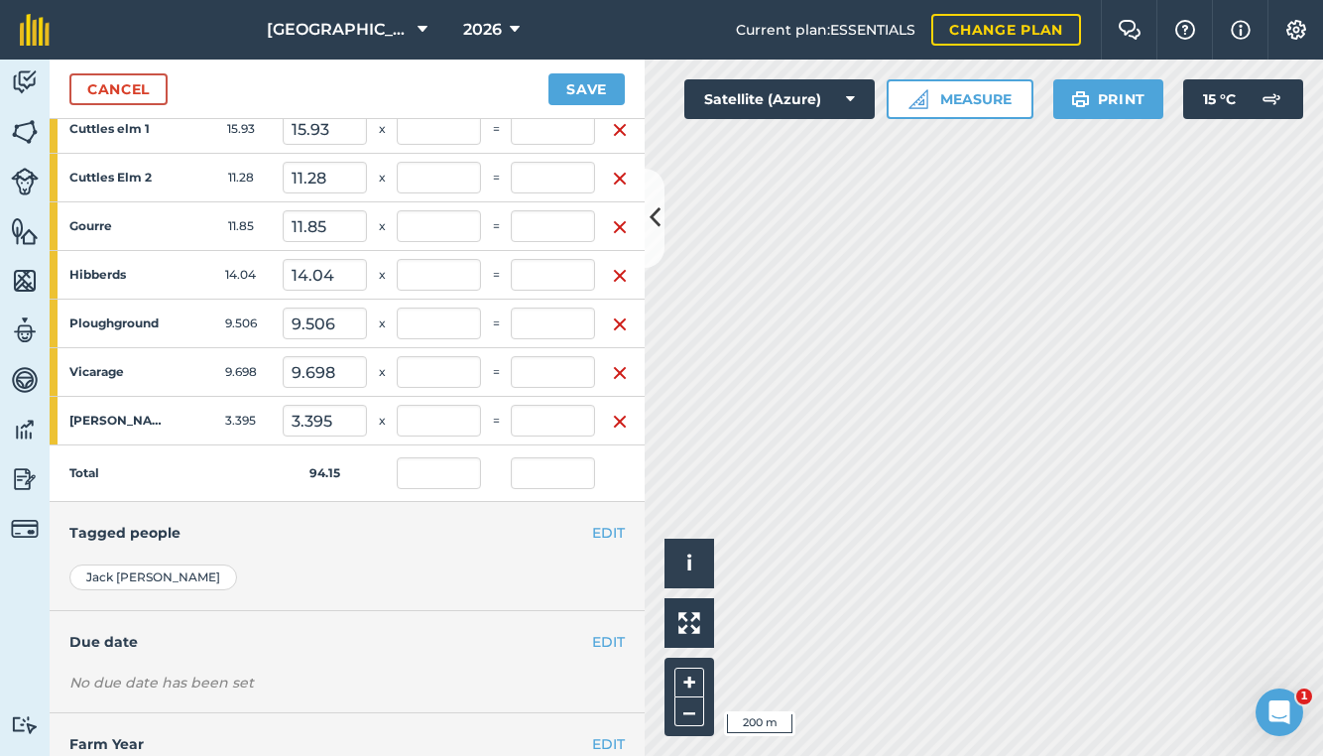
scroll to position [552, 0]
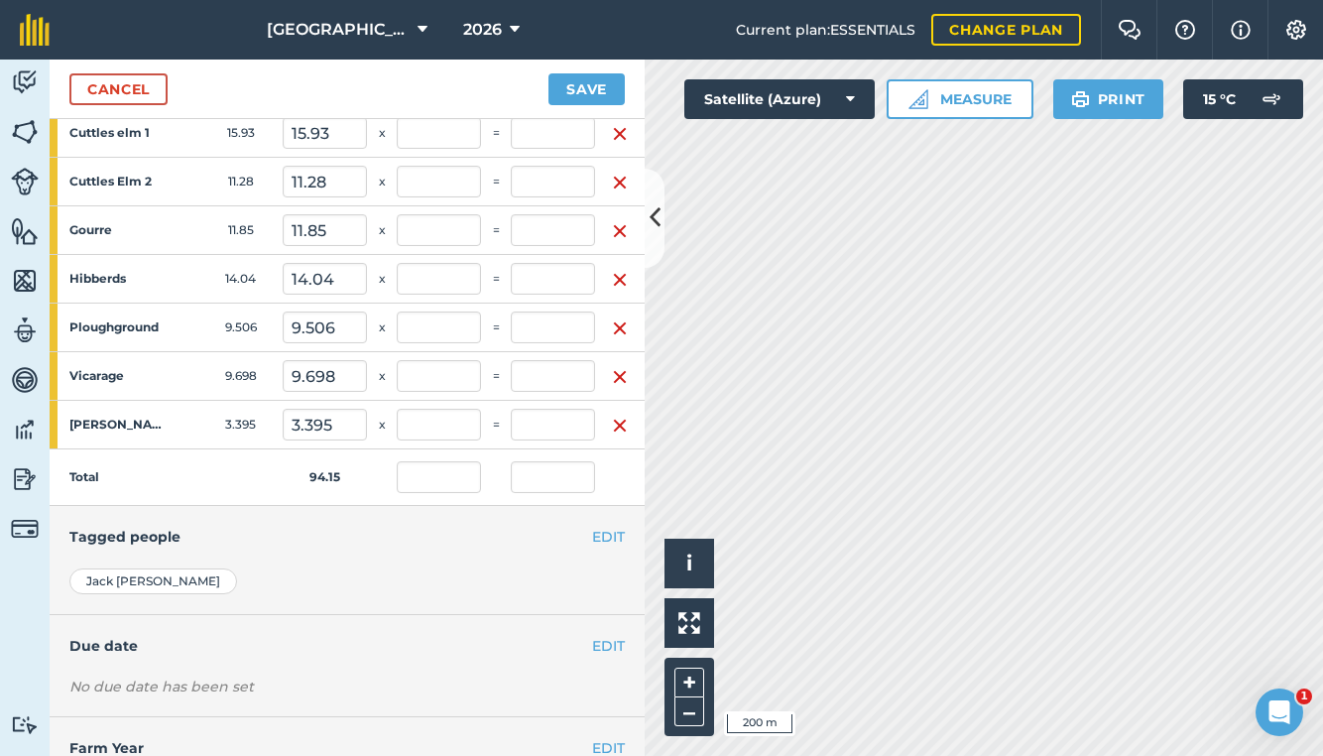
click at [101, 96] on link "Cancel" at bounding box center [118, 89] width 98 height 32
click at [586, 91] on button "Save" at bounding box center [586, 89] width 76 height 32
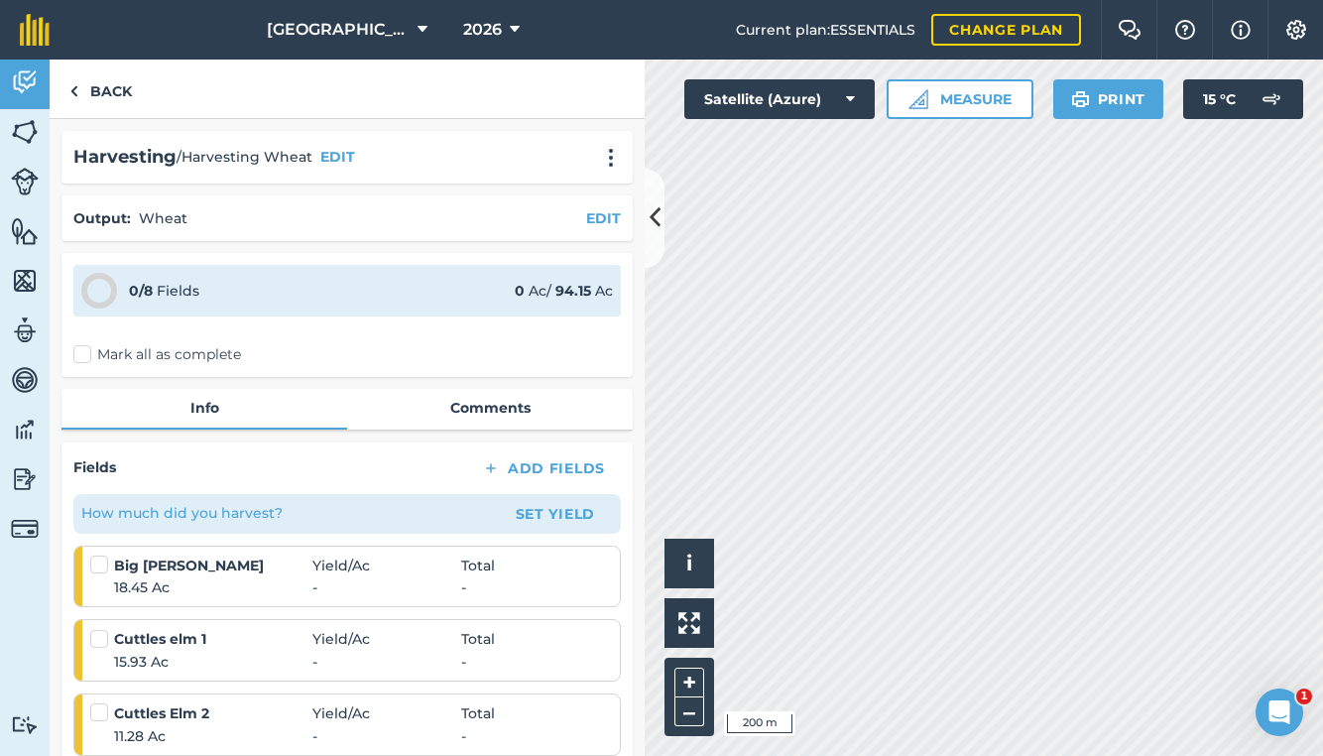
click at [654, 221] on icon at bounding box center [654, 217] width 11 height 35
